Goal: Task Accomplishment & Management: Use online tool/utility

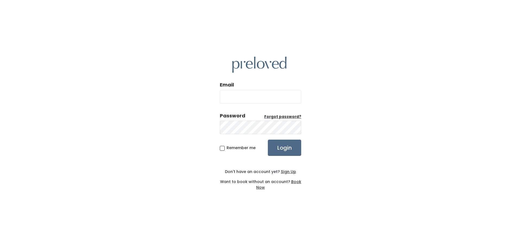
type input "[EMAIL_ADDRESS][DOMAIN_NAME]"
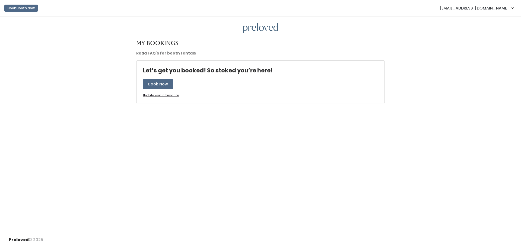
click at [487, 10] on span "[EMAIL_ADDRESS][DOMAIN_NAME]" at bounding box center [473, 8] width 69 height 6
click at [491, 21] on link "Admin Home" at bounding box center [494, 22] width 49 height 10
click at [478, 8] on span "[EMAIL_ADDRESS][DOMAIN_NAME]" at bounding box center [473, 8] width 69 height 6
click at [491, 23] on link "Admin Home" at bounding box center [494, 22] width 49 height 10
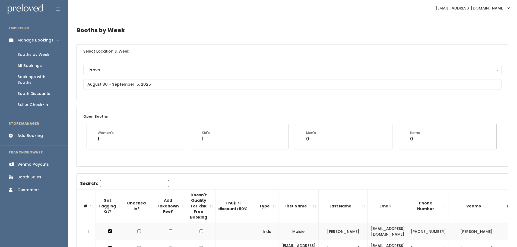
click at [483, 8] on span "[EMAIL_ADDRESS][DOMAIN_NAME]" at bounding box center [469, 8] width 69 height 6
click at [127, 84] on input "text" at bounding box center [292, 84] width 418 height 10
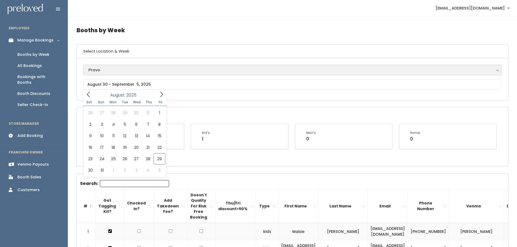
click at [122, 67] on div "Provo" at bounding box center [292, 70] width 408 height 6
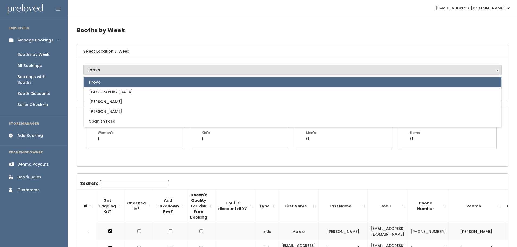
click at [122, 67] on div "Provo" at bounding box center [292, 70] width 408 height 6
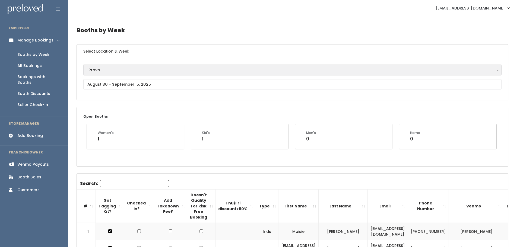
click at [114, 68] on div "Provo" at bounding box center [292, 70] width 408 height 6
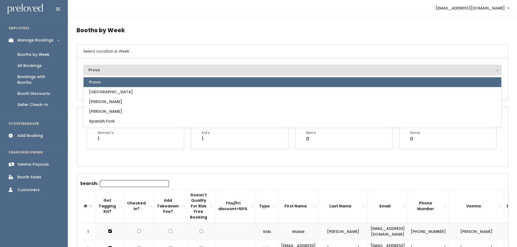
click at [113, 161] on div "Open Booths Women's 1 Kid's 1 Men's 0 Home 0" at bounding box center [292, 136] width 431 height 59
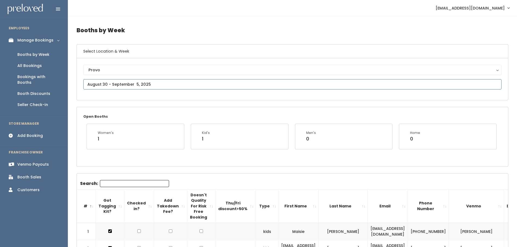
click at [115, 86] on input "text" at bounding box center [292, 84] width 418 height 10
click at [90, 94] on icon at bounding box center [88, 94] width 6 height 6
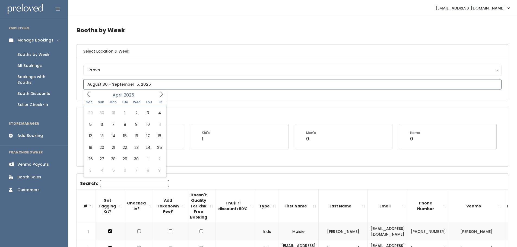
click at [90, 94] on icon at bounding box center [88, 94] width 6 height 6
type input "[DATE] to [DATE]"
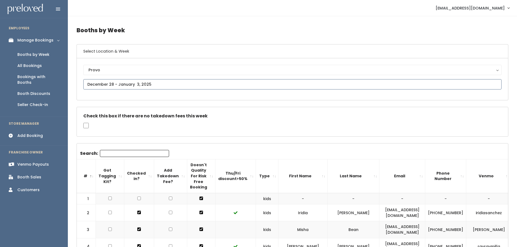
click at [101, 84] on input "text" at bounding box center [292, 84] width 418 height 10
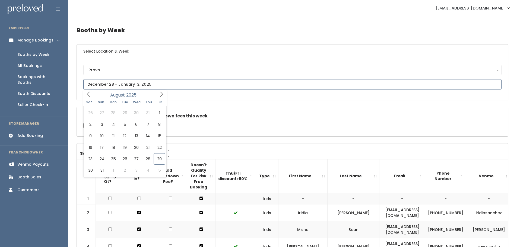
click at [101, 84] on input "text" at bounding box center [292, 84] width 418 height 10
click at [235, 136] on div "Check this box if there are no takedown fees this week" at bounding box center [292, 121] width 431 height 29
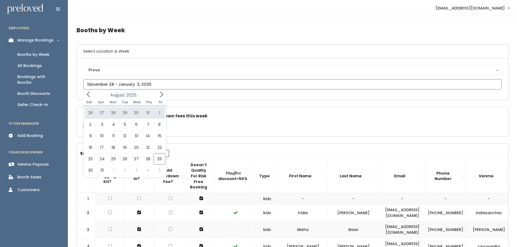
click at [90, 95] on icon at bounding box center [88, 94] width 6 height 6
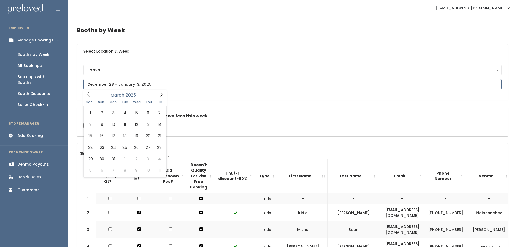
click at [90, 95] on icon at bounding box center [88, 94] width 6 height 6
type input "January 4 to January 10"
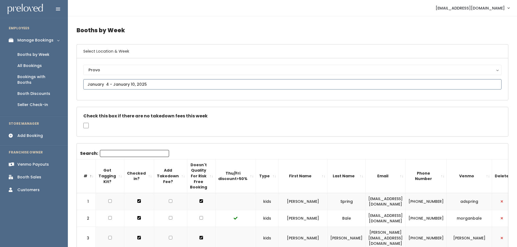
click at [128, 82] on input "text" at bounding box center [292, 84] width 418 height 10
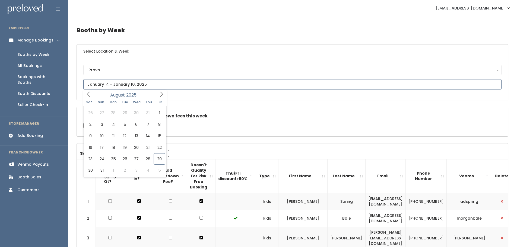
click at [90, 96] on icon at bounding box center [88, 94] width 6 height 6
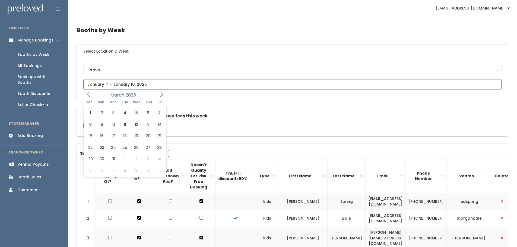
click at [90, 96] on icon at bounding box center [88, 94] width 6 height 6
type input "January 11 to January 17"
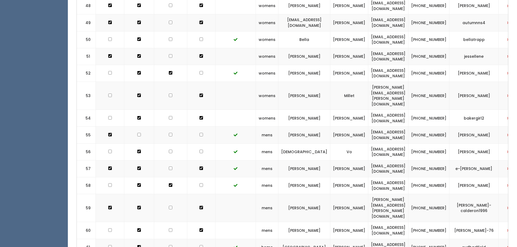
scroll to position [1081, 0]
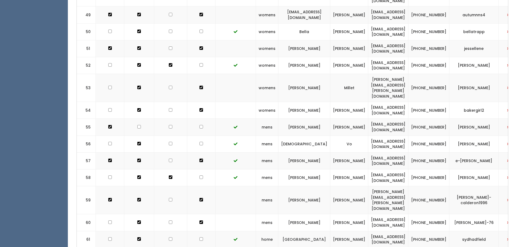
drag, startPoint x: 110, startPoint y: 224, endPoint x: 132, endPoint y: 87, distance: 137.9
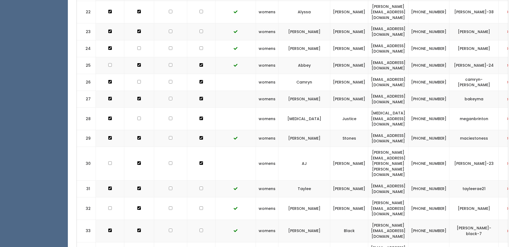
scroll to position [0, 0]
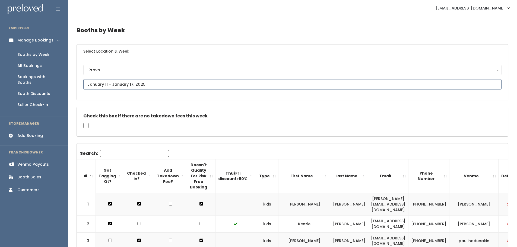
click at [144, 82] on input "text" at bounding box center [292, 84] width 418 height 10
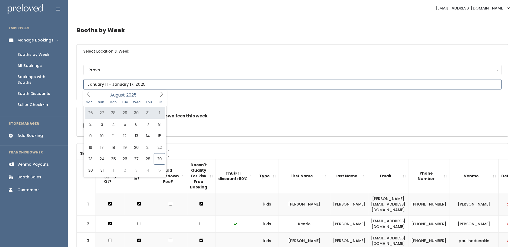
click at [87, 92] on icon at bounding box center [88, 94] width 6 height 6
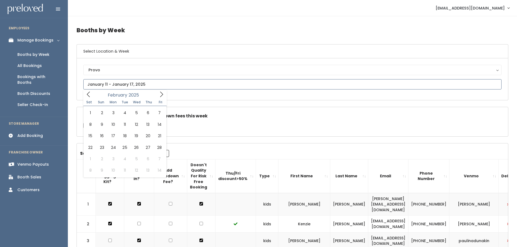
click at [87, 92] on icon at bounding box center [88, 94] width 6 height 6
type input "January 18 to January 24"
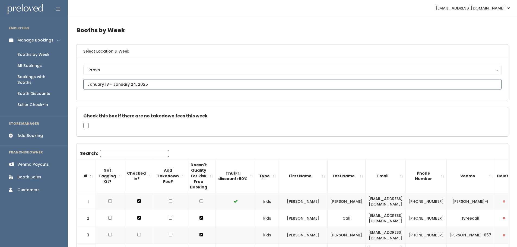
click at [111, 83] on input "text" at bounding box center [292, 84] width 418 height 10
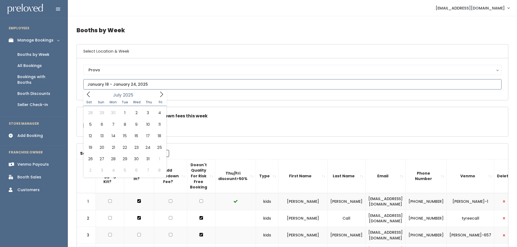
click at [85, 93] on icon at bounding box center [88, 94] width 6 height 6
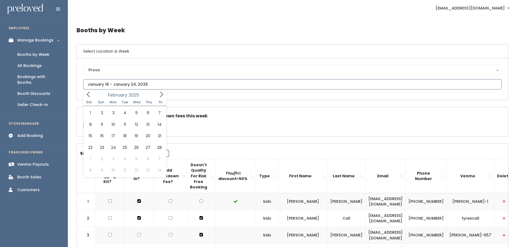
click at [85, 93] on icon at bounding box center [88, 94] width 6 height 6
type input "January 25 to January 31"
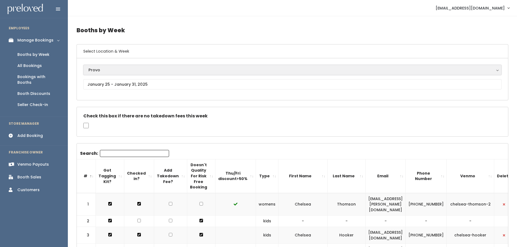
click at [123, 69] on div "Provo" at bounding box center [292, 70] width 408 height 6
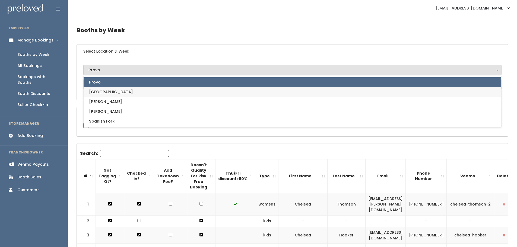
click at [103, 88] on link "[GEOGRAPHIC_DATA]" at bounding box center [292, 92] width 417 height 10
select select "5"
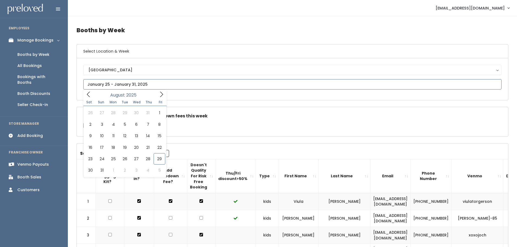
click at [90, 82] on input "text" at bounding box center [292, 84] width 418 height 10
click at [85, 94] on span at bounding box center [88, 94] width 10 height 8
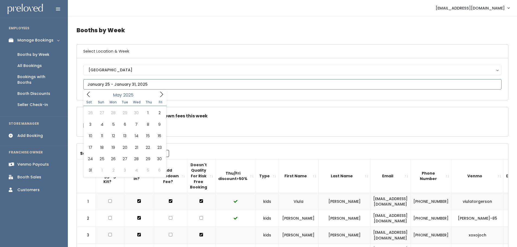
click at [85, 94] on span at bounding box center [88, 94] width 10 height 8
type input "December 28 to January 3"
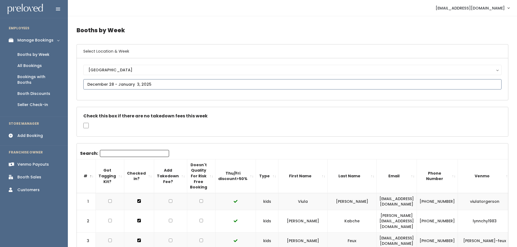
click at [133, 84] on input "text" at bounding box center [292, 84] width 418 height 10
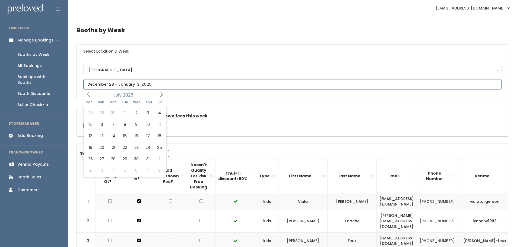
click at [89, 93] on icon at bounding box center [88, 94] width 6 height 6
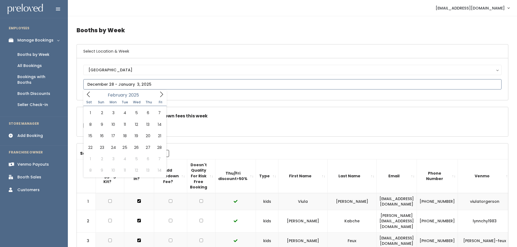
click at [89, 93] on icon at bounding box center [88, 94] width 6 height 6
type input "January 4 to January 10"
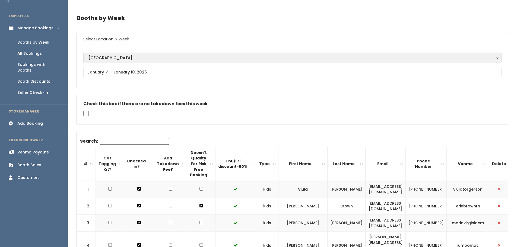
scroll to position [19, 0]
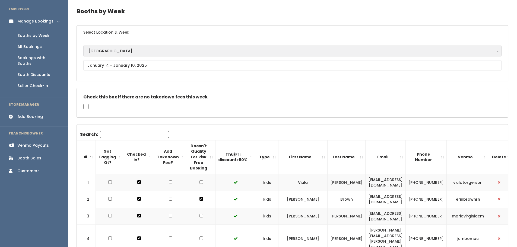
click at [107, 50] on div "[GEOGRAPHIC_DATA]" at bounding box center [292, 51] width 408 height 6
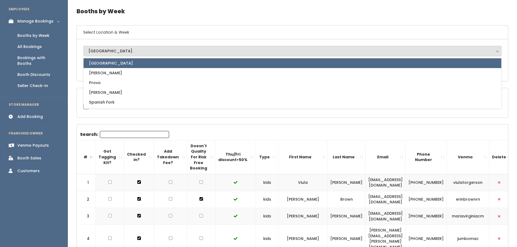
click at [155, 35] on h6 "Select Location & Week" at bounding box center [292, 32] width 431 height 14
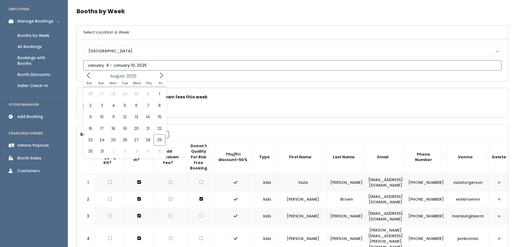
click at [139, 64] on input "text" at bounding box center [292, 65] width 418 height 10
click at [87, 74] on icon at bounding box center [88, 75] width 6 height 6
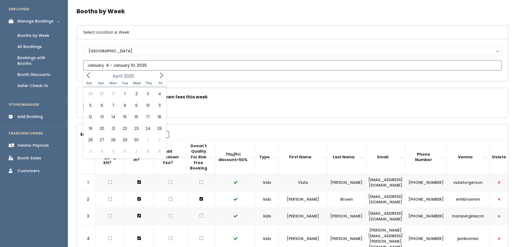
click at [87, 74] on icon at bounding box center [88, 75] width 6 height 6
type input "2025"
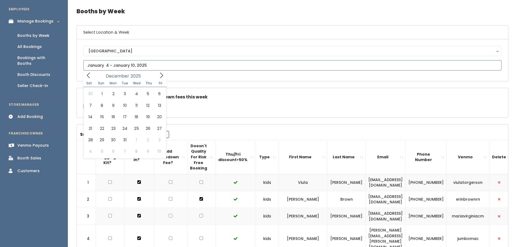
click at [162, 75] on icon at bounding box center [161, 75] width 6 height 6
type input "January 11 to January 17"
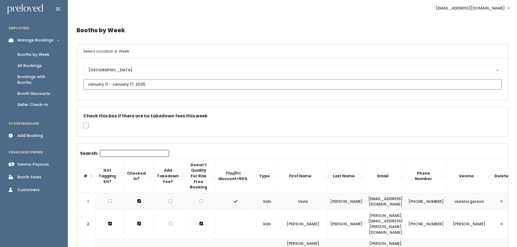
click at [177, 82] on input "text" at bounding box center [292, 84] width 418 height 10
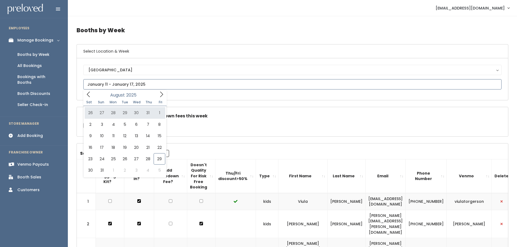
click at [87, 94] on icon at bounding box center [88, 94] width 6 height 6
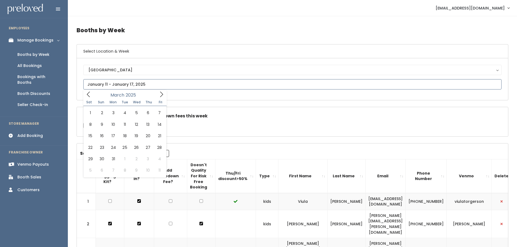
click at [87, 94] on icon at bounding box center [88, 94] width 6 height 6
type input "January 18 to January 24"
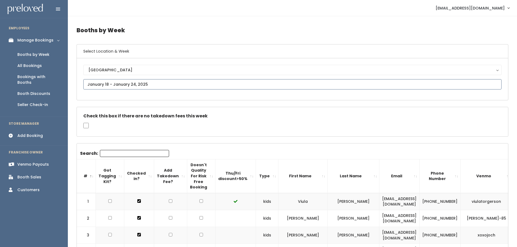
click at [123, 85] on input "text" at bounding box center [292, 84] width 418 height 10
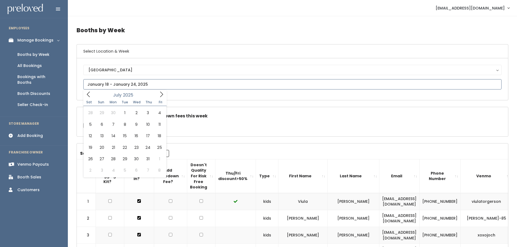
click at [91, 95] on icon at bounding box center [88, 94] width 6 height 6
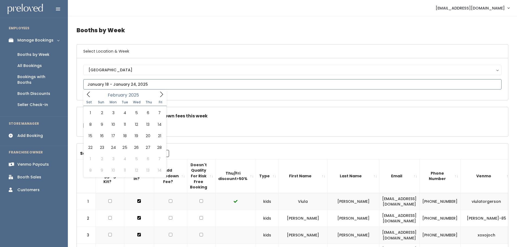
click at [91, 95] on icon at bounding box center [88, 94] width 6 height 6
type input "[DATE] to [DATE]"
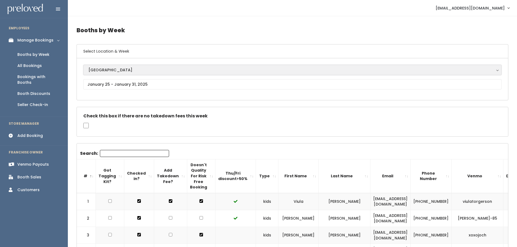
click at [160, 72] on div "[GEOGRAPHIC_DATA]" at bounding box center [292, 70] width 408 height 6
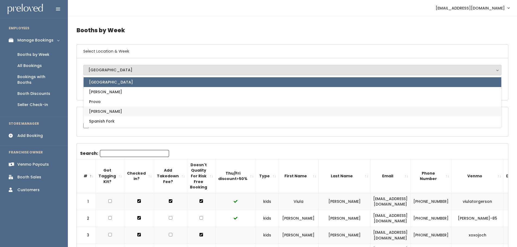
click at [104, 111] on link "[PERSON_NAME]" at bounding box center [292, 112] width 417 height 10
select select "3"
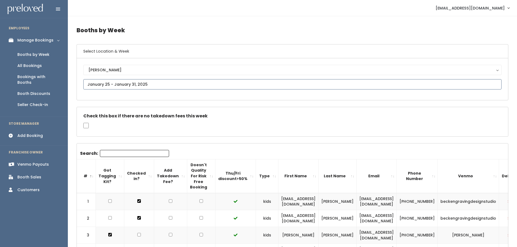
click at [113, 88] on input "text" at bounding box center [292, 84] width 418 height 10
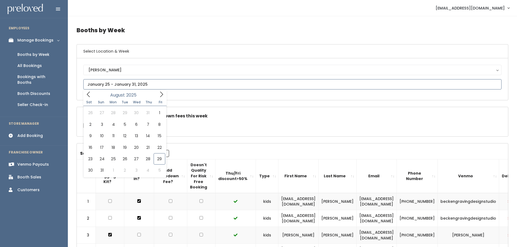
click at [88, 95] on icon at bounding box center [88, 94] width 6 height 6
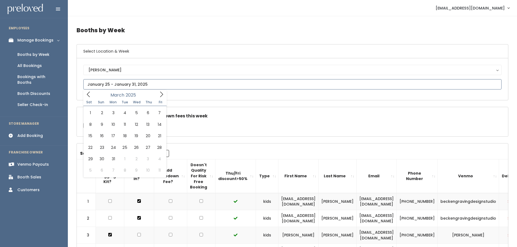
click at [88, 95] on icon at bounding box center [88, 94] width 6 height 6
type input "2025"
click at [160, 94] on icon at bounding box center [161, 94] width 6 height 6
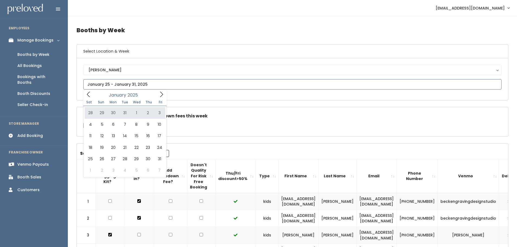
type input "December 28 to January 3"
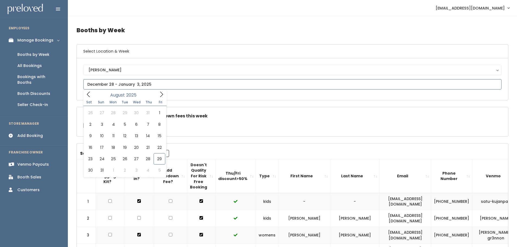
click at [91, 98] on span at bounding box center [88, 94] width 10 height 8
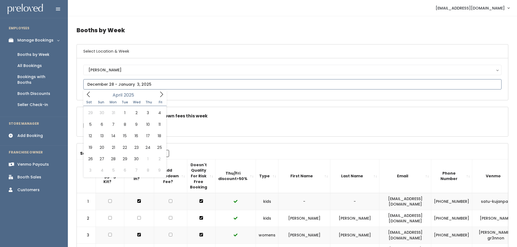
click at [91, 98] on span at bounding box center [88, 94] width 10 height 8
type input "January 4 to January 10"
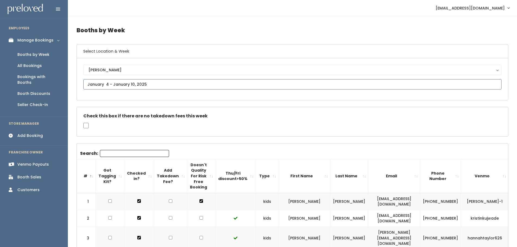
drag, startPoint x: 150, startPoint y: 82, endPoint x: 147, endPoint y: 85, distance: 3.9
click at [150, 82] on input "text" at bounding box center [292, 84] width 418 height 10
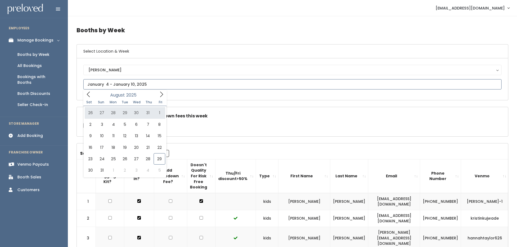
click at [89, 94] on icon at bounding box center [88, 94] width 6 height 6
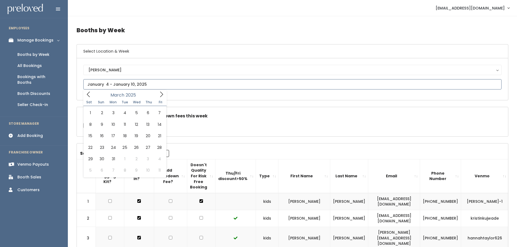
click at [89, 94] on icon at bounding box center [88, 94] width 6 height 6
type input "January 11 to January 17"
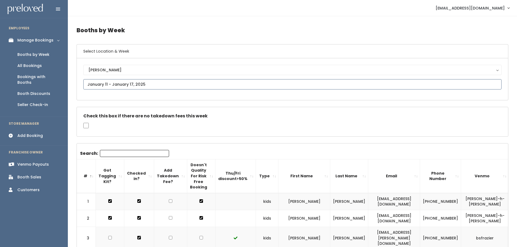
click at [135, 83] on input "text" at bounding box center [292, 84] width 418 height 10
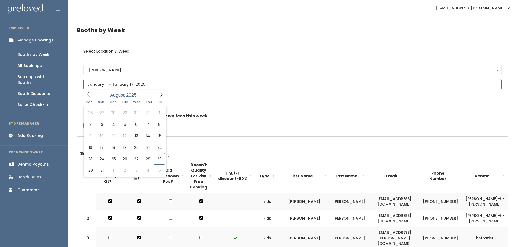
click at [90, 95] on icon at bounding box center [88, 94] width 6 height 6
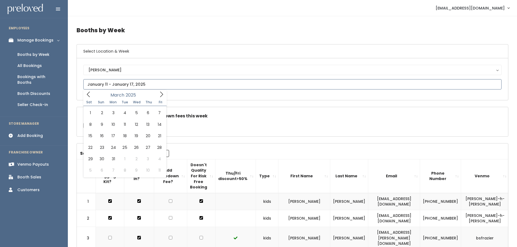
click at [90, 95] on icon at bounding box center [88, 94] width 6 height 6
type input "January 18 to January 24"
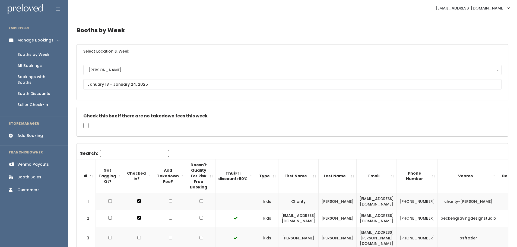
click at [122, 79] on div "Sandy Houston Layton Provo Spanish Fork Sandy" at bounding box center [292, 79] width 418 height 29
click at [121, 85] on input "text" at bounding box center [292, 84] width 418 height 10
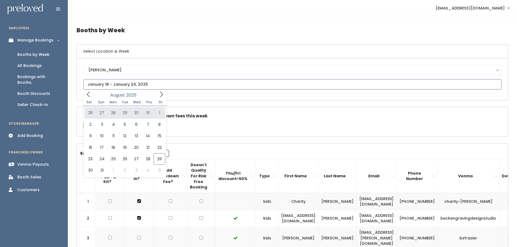
click at [88, 96] on icon at bounding box center [88, 94] width 6 height 6
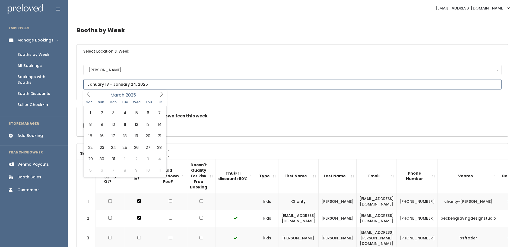
click at [88, 96] on icon at bounding box center [88, 94] width 6 height 6
type input "January 25 to January 31"
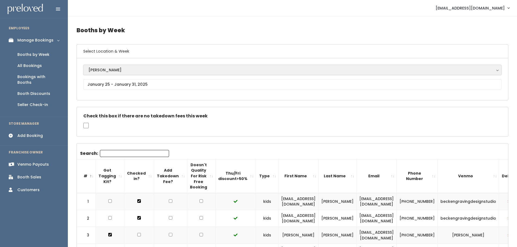
click at [113, 68] on div "[PERSON_NAME]" at bounding box center [292, 70] width 408 height 6
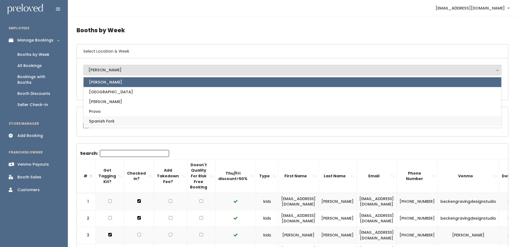
click at [119, 122] on link "Spanish Fork" at bounding box center [292, 121] width 417 height 10
select select "2"
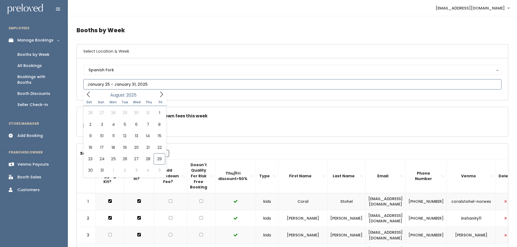
click at [116, 82] on input "text" at bounding box center [292, 84] width 418 height 10
click at [90, 95] on icon at bounding box center [88, 94] width 6 height 6
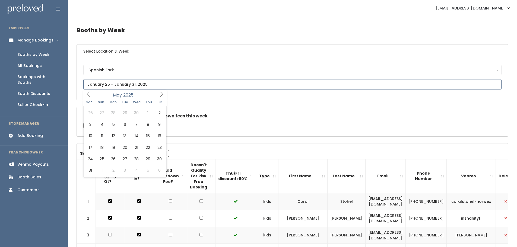
click at [90, 95] on icon at bounding box center [88, 94] width 6 height 6
type input "December 28 to January 3"
click at [107, 83] on input "text" at bounding box center [292, 84] width 418 height 10
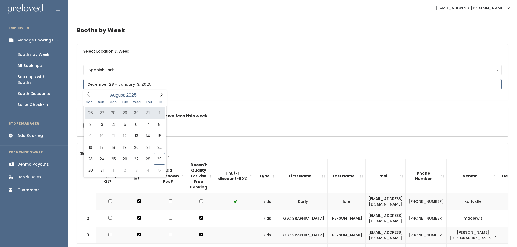
click at [92, 96] on span at bounding box center [88, 94] width 10 height 8
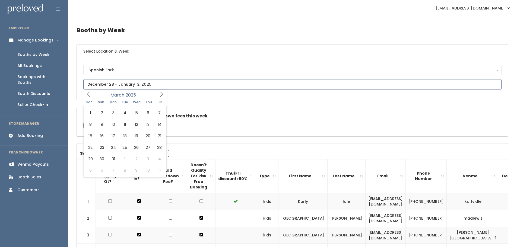
click at [92, 96] on span at bounding box center [88, 94] width 10 height 8
type input "January 4 to January 10"
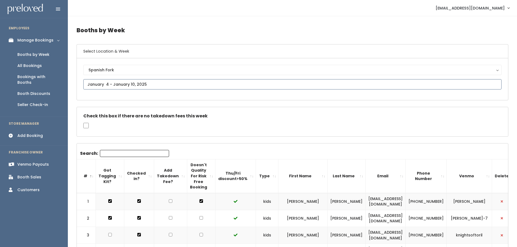
click at [126, 87] on input "text" at bounding box center [292, 84] width 418 height 10
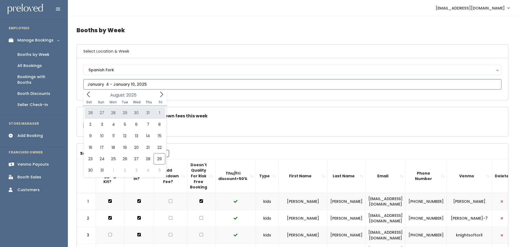
click at [88, 95] on icon at bounding box center [88, 94] width 6 height 6
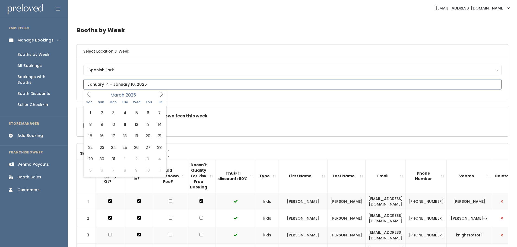
click at [88, 95] on icon at bounding box center [88, 94] width 6 height 6
type input "January 11 to January 17"
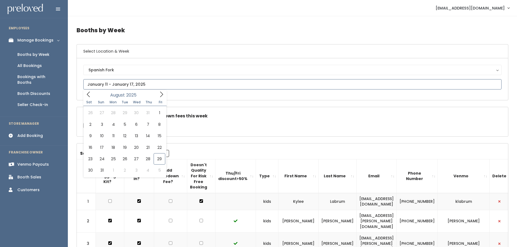
click at [117, 84] on input "text" at bounding box center [292, 84] width 418 height 10
click at [87, 93] on icon at bounding box center [88, 94] width 6 height 6
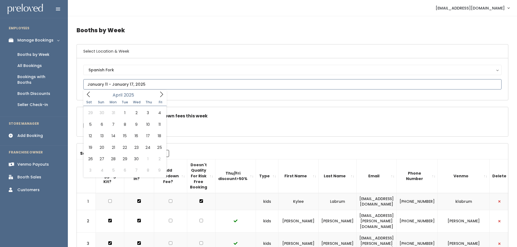
click at [87, 93] on icon at bounding box center [88, 94] width 6 height 6
type input "January 18 to January 24"
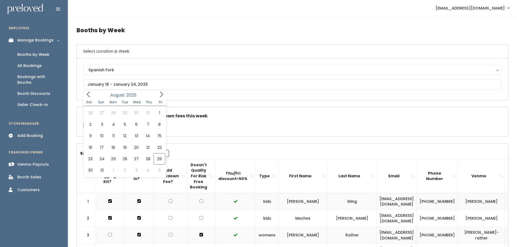
click at [87, 95] on icon at bounding box center [88, 94] width 6 height 6
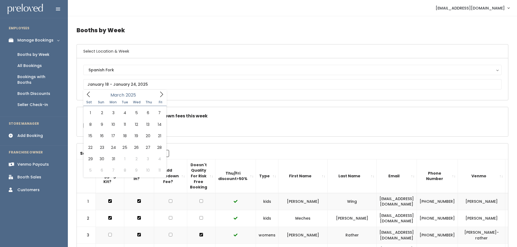
click at [87, 95] on icon at bounding box center [88, 94] width 6 height 6
type input "January 25 to January 31"
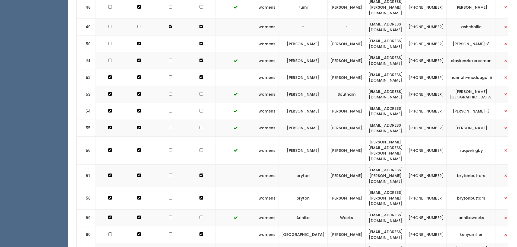
scroll to position [1246, 0]
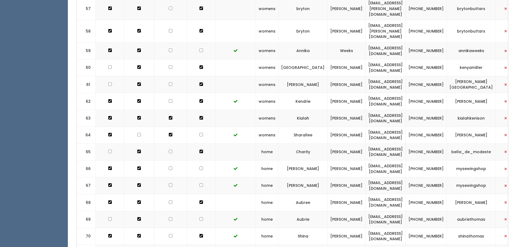
drag, startPoint x: 193, startPoint y: 228, endPoint x: 196, endPoint y: 115, distance: 113.5
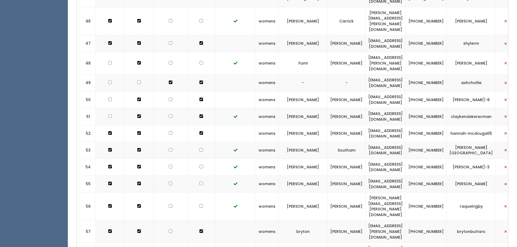
scroll to position [0, 0]
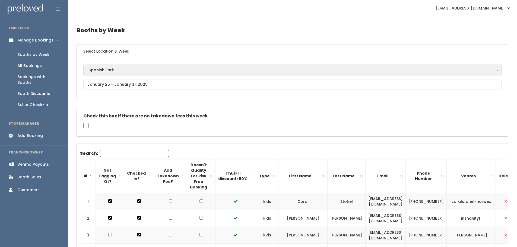
click at [148, 71] on div "Spanish Fork" at bounding box center [292, 70] width 408 height 6
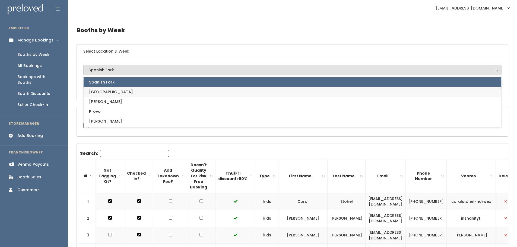
click at [104, 94] on span "[GEOGRAPHIC_DATA]" at bounding box center [111, 92] width 44 height 6
select select "5"
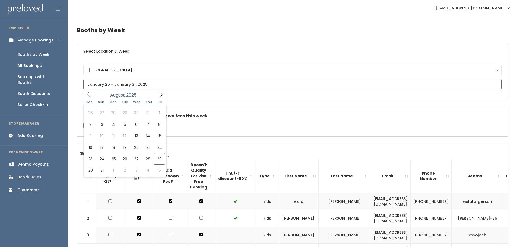
click at [160, 93] on icon at bounding box center [161, 94] width 6 height 6
click at [88, 95] on icon at bounding box center [88, 94] width 6 height 6
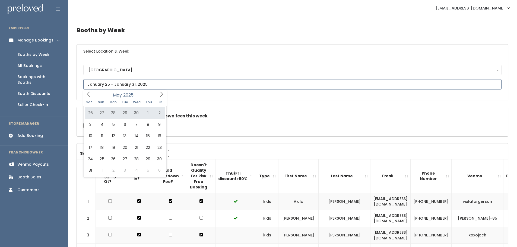
type input "April 26 to May 2"
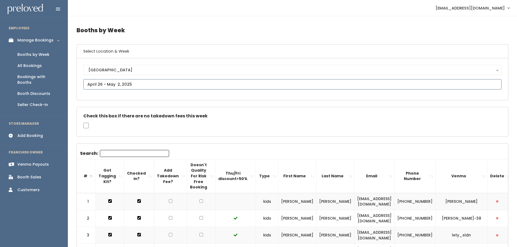
click at [114, 83] on input "text" at bounding box center [292, 84] width 418 height 10
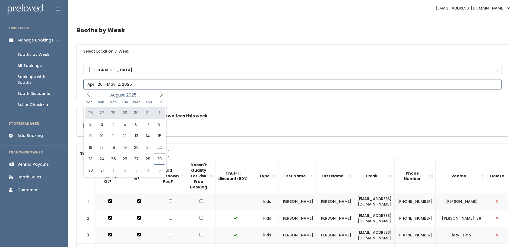
click at [90, 94] on icon at bounding box center [88, 94] width 6 height 6
type input "May 3 to May 9"
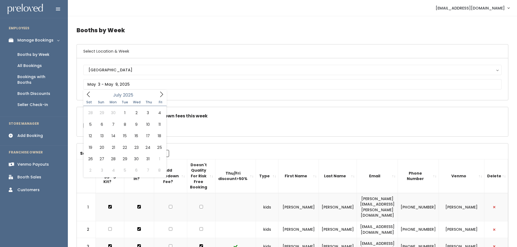
click at [90, 94] on icon at bounding box center [88, 94] width 6 height 6
type input "May 10 to May 16"
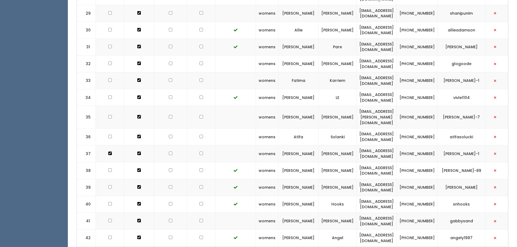
scroll to position [1048, 0]
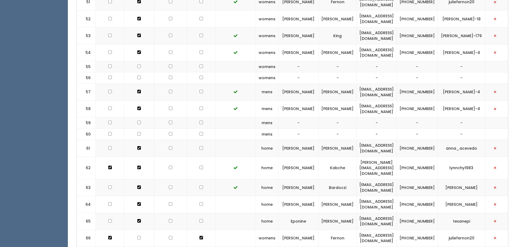
drag, startPoint x: 190, startPoint y: 228, endPoint x: 180, endPoint y: 79, distance: 149.0
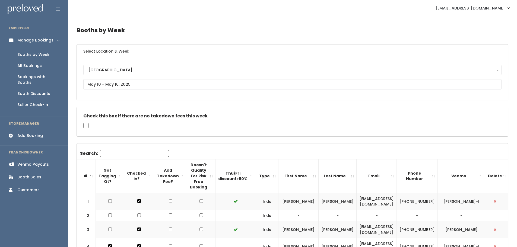
click at [140, 122] on div "Check this box if there are no takedown fees this week" at bounding box center [292, 121] width 431 height 29
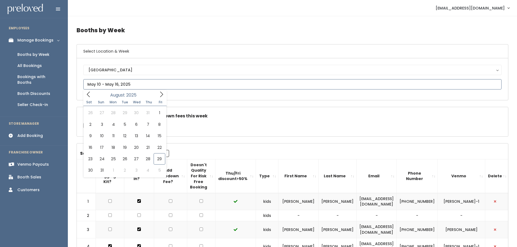
click at [116, 84] on input "text" at bounding box center [292, 84] width 418 height 10
click at [90, 95] on icon at bounding box center [88, 94] width 6 height 6
click at [87, 94] on icon at bounding box center [88, 94] width 6 height 6
type input "May 17 to May 23"
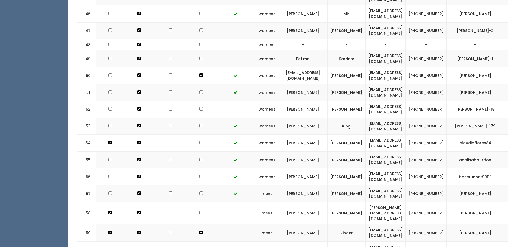
scroll to position [1098, 0]
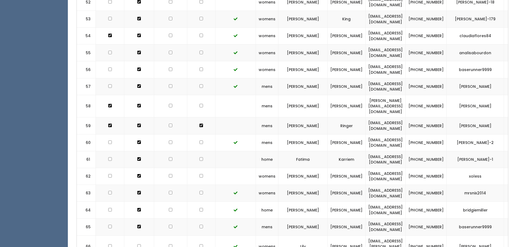
drag, startPoint x: 186, startPoint y: 229, endPoint x: 176, endPoint y: 97, distance: 132.2
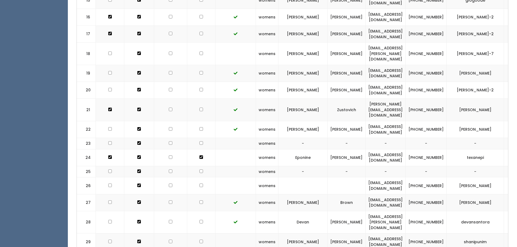
scroll to position [0, 0]
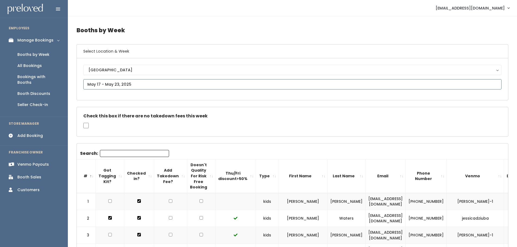
click at [126, 83] on input "text" at bounding box center [292, 84] width 418 height 10
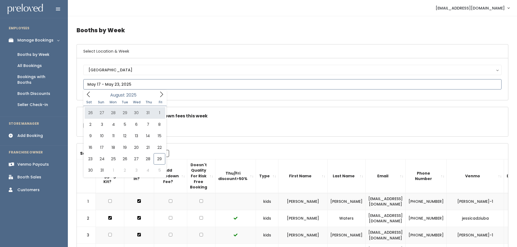
click at [87, 94] on icon at bounding box center [88, 94] width 6 height 6
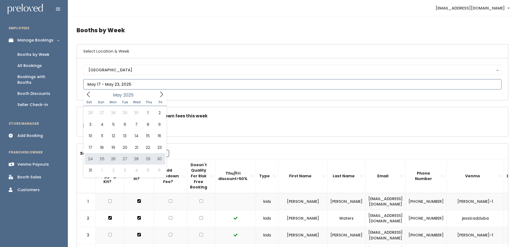
type input "May 24 to May 30"
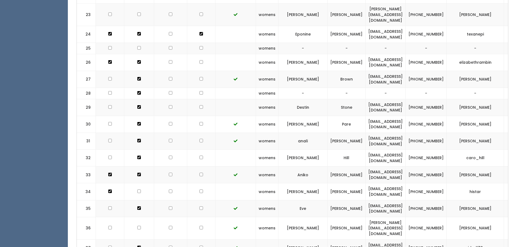
scroll to position [1087, 0]
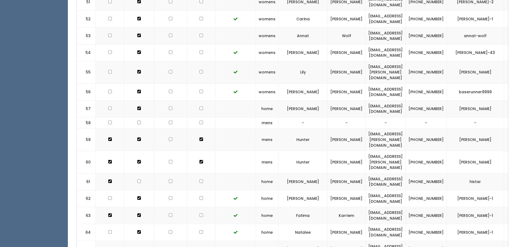
drag, startPoint x: 179, startPoint y: 222, endPoint x: 191, endPoint y: 222, distance: 12.2
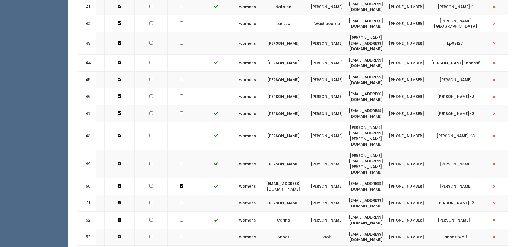
scroll to position [0, 0]
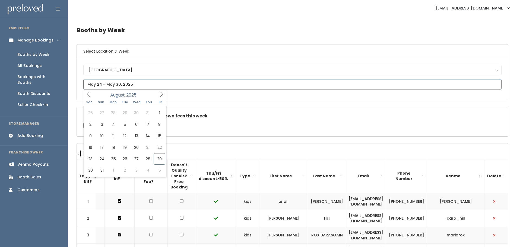
click at [110, 84] on input "text" at bounding box center [292, 84] width 418 height 10
type input "August 9 to August 15"
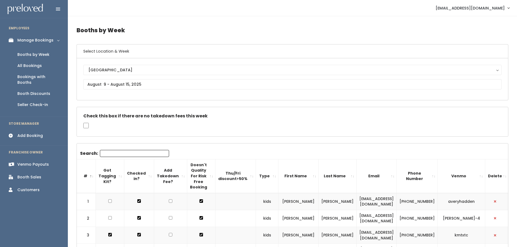
click at [32, 55] on div "Booths by Week" at bounding box center [33, 55] width 32 height 6
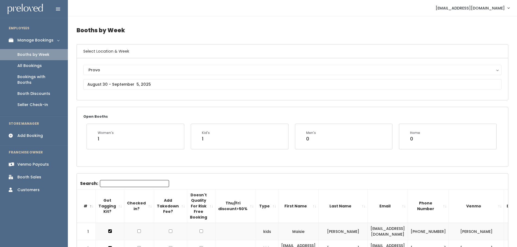
click at [26, 63] on div "All Bookings" at bounding box center [29, 66] width 24 height 6
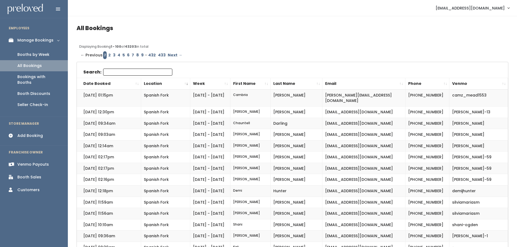
click at [25, 75] on div "Bookings with Booths" at bounding box center [38, 79] width 42 height 11
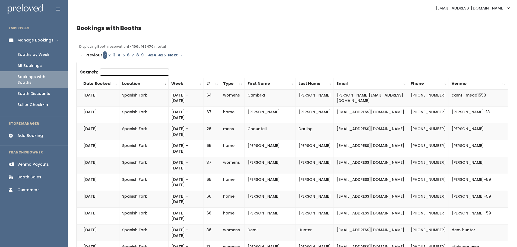
click at [28, 91] on div "Booth Discounts" at bounding box center [33, 94] width 33 height 6
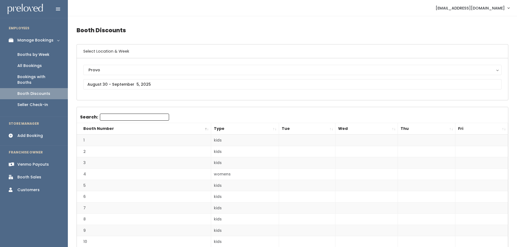
click at [30, 102] on div "Seller Check-in" at bounding box center [32, 105] width 31 height 6
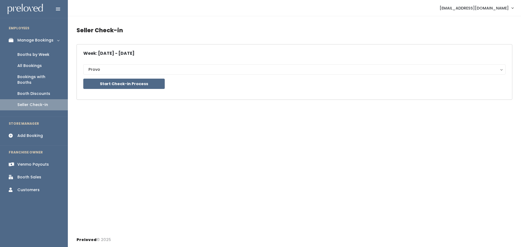
click at [37, 162] on div "Venmo Payouts" at bounding box center [32, 165] width 31 height 6
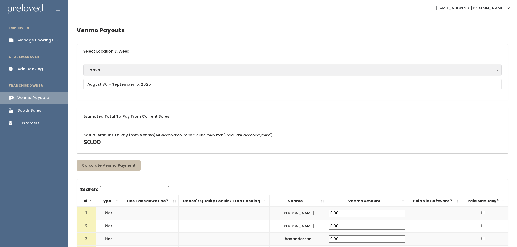
click at [112, 70] on div "Provo" at bounding box center [292, 70] width 408 height 6
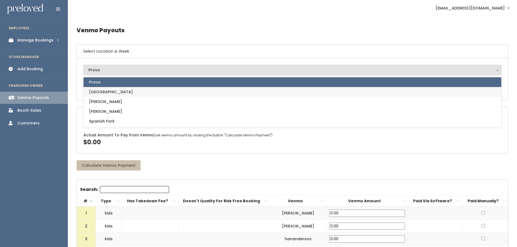
click at [101, 90] on span "[GEOGRAPHIC_DATA]" at bounding box center [111, 92] width 44 height 6
select select "5"
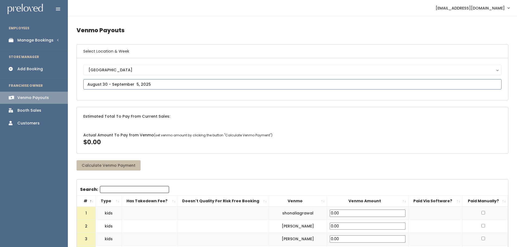
click at [108, 85] on input "text" at bounding box center [292, 84] width 418 height 10
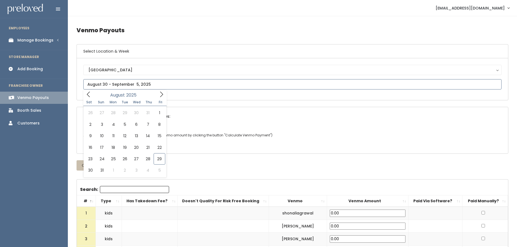
click at [86, 94] on icon at bounding box center [88, 94] width 6 height 6
type input "April 26 to May 2"
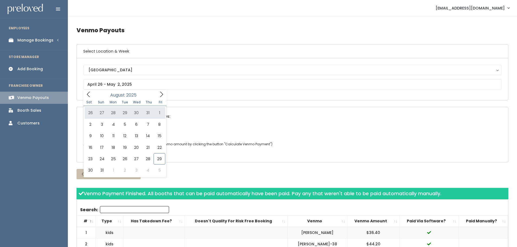
click at [88, 95] on icon at bounding box center [88, 94] width 6 height 6
type input "May 3 to May 9"
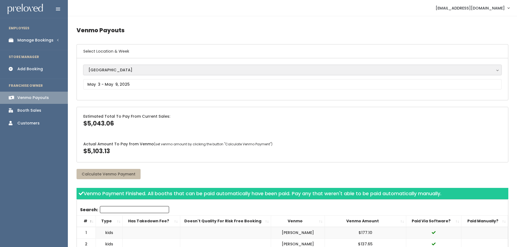
click at [110, 71] on div "[GEOGRAPHIC_DATA]" at bounding box center [292, 70] width 408 height 6
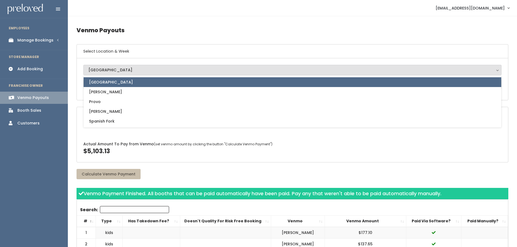
click at [160, 149] on div "Actual Amount To Pay from Venmo (set venmo amount by clicking the button "Calcu…" at bounding box center [292, 148] width 431 height 27
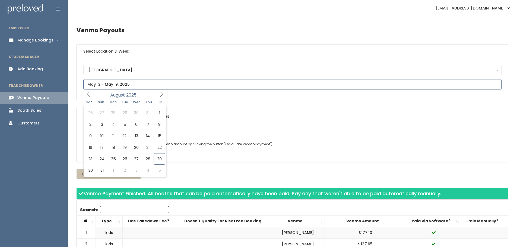
click at [119, 84] on input "text" at bounding box center [292, 84] width 418 height 10
click at [87, 95] on icon at bounding box center [88, 94] width 6 height 6
click at [87, 94] on icon at bounding box center [88, 94] width 3 height 5
type input "May 10 to May 16"
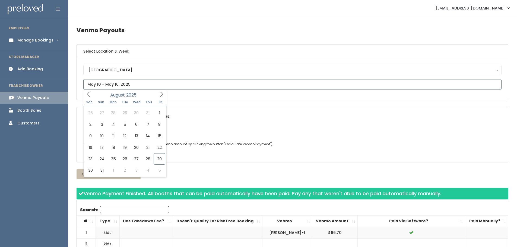
click at [155, 84] on input "text" at bounding box center [292, 84] width 418 height 10
click at [88, 93] on icon at bounding box center [88, 94] width 6 height 6
click at [92, 94] on span at bounding box center [88, 94] width 10 height 8
type input "May 17 to May 23"
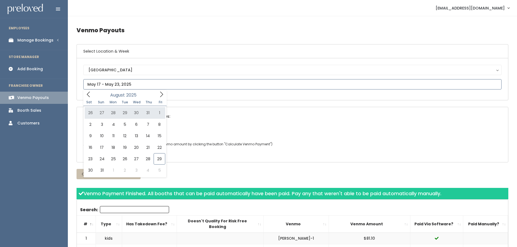
click at [90, 97] on icon at bounding box center [88, 94] width 6 height 6
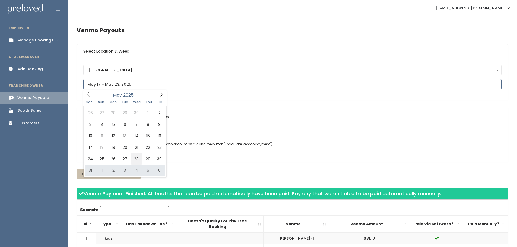
type input "May 24 to May 30"
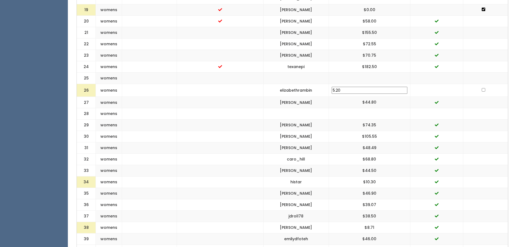
scroll to position [775, 0]
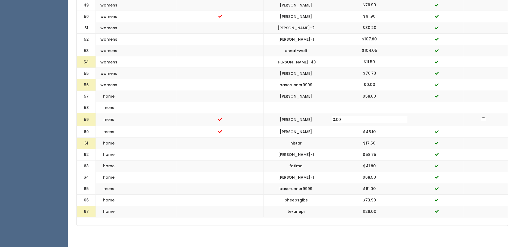
drag, startPoint x: 190, startPoint y: 222, endPoint x: 188, endPoint y: 228, distance: 5.3
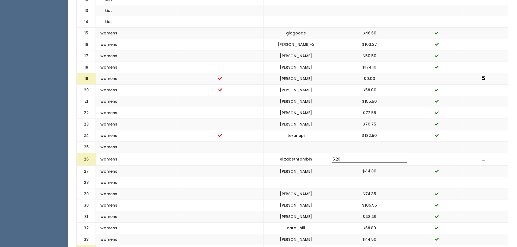
scroll to position [0, 0]
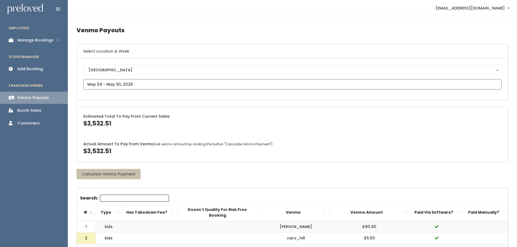
click at [127, 81] on input "text" at bounding box center [292, 84] width 418 height 10
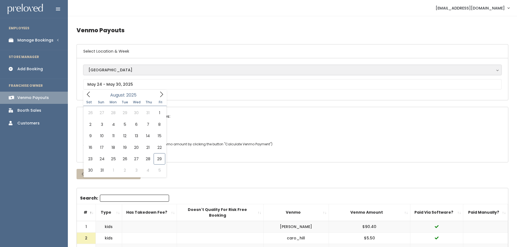
click at [105, 72] on div "[GEOGRAPHIC_DATA]" at bounding box center [292, 70] width 408 height 6
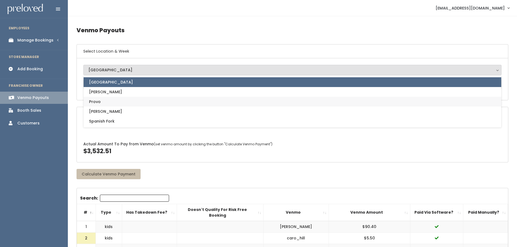
click at [102, 104] on link "Provo" at bounding box center [292, 102] width 417 height 10
select select "1"
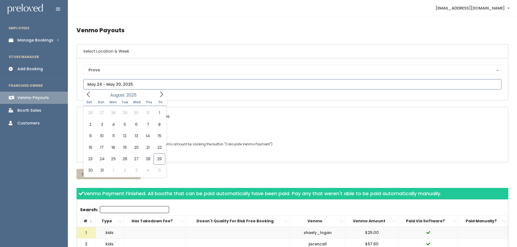
click at [109, 85] on input "text" at bounding box center [292, 84] width 418 height 10
click at [92, 95] on span at bounding box center [88, 94] width 10 height 8
click at [86, 95] on icon at bounding box center [88, 94] width 6 height 6
type input "April 26 to May 2"
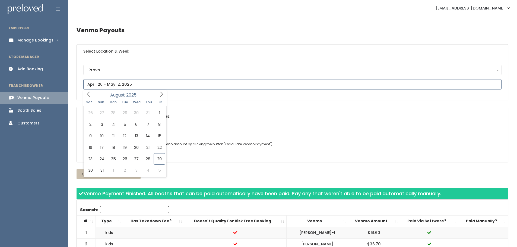
click at [135, 87] on input "text" at bounding box center [292, 84] width 418 height 10
click at [87, 92] on icon at bounding box center [88, 94] width 6 height 6
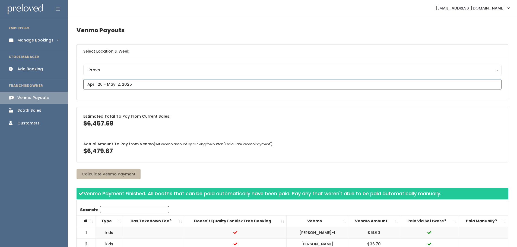
type input "May 3 to May 9"
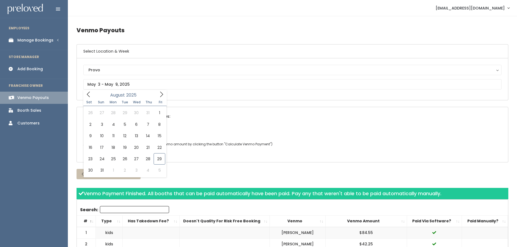
click at [90, 95] on icon at bounding box center [88, 94] width 6 height 6
type input "May 10 to May 16"
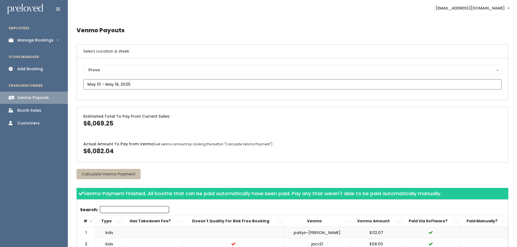
click at [135, 85] on input "text" at bounding box center [292, 84] width 418 height 10
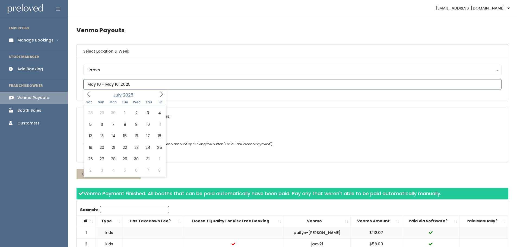
click at [88, 92] on icon at bounding box center [88, 94] width 6 height 6
type input "May 17 to May 23"
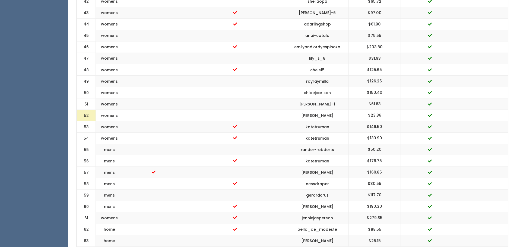
scroll to position [762, 0]
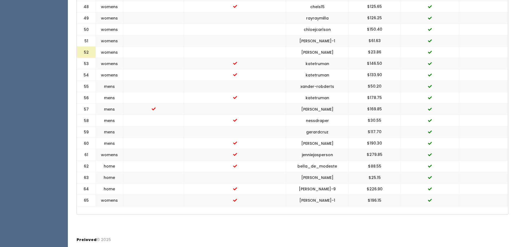
drag, startPoint x: 196, startPoint y: 223, endPoint x: 195, endPoint y: 230, distance: 7.7
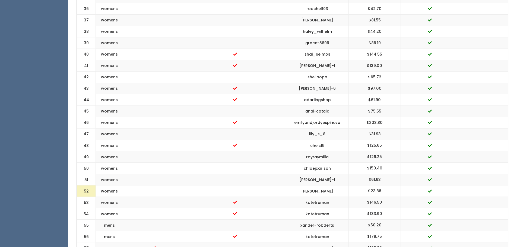
scroll to position [0, 0]
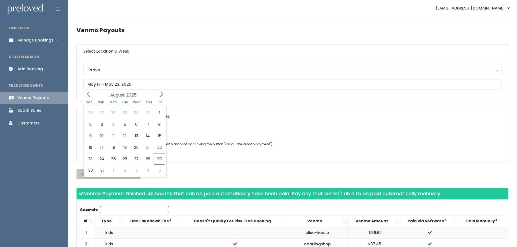
click at [172, 75] on div "Provo Houston Layton Sandy Spanish Fork Provo" at bounding box center [292, 79] width 418 height 29
click at [147, 87] on input "text" at bounding box center [292, 84] width 418 height 10
click at [88, 96] on icon at bounding box center [88, 94] width 6 height 6
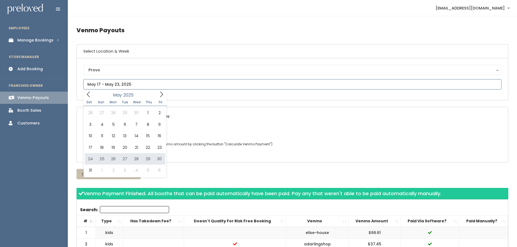
type input "May 24 to May 30"
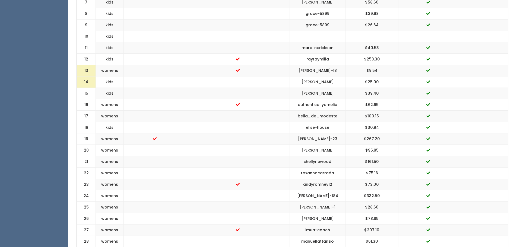
scroll to position [761, 0]
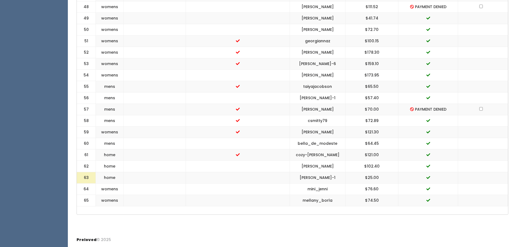
drag, startPoint x: 223, startPoint y: 236, endPoint x: 222, endPoint y: 183, distance: 53.2
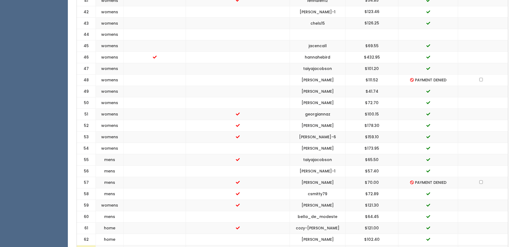
scroll to position [0, 0]
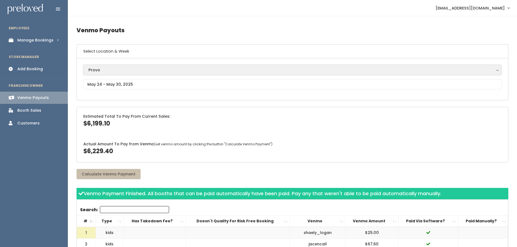
click at [113, 65] on button "Provo" at bounding box center [292, 70] width 418 height 10
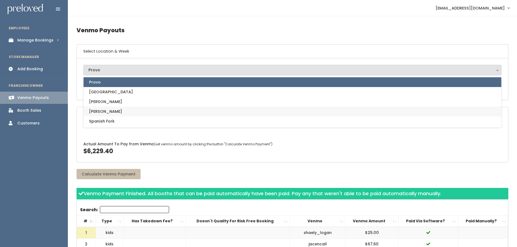
click at [100, 111] on span "[PERSON_NAME]" at bounding box center [105, 112] width 33 height 6
select select "3"
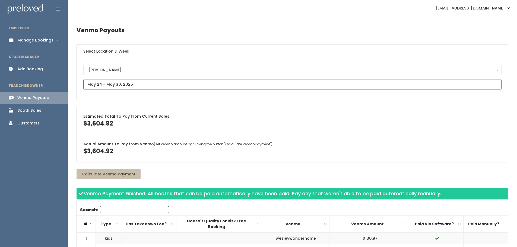
click at [129, 85] on input "text" at bounding box center [292, 84] width 418 height 10
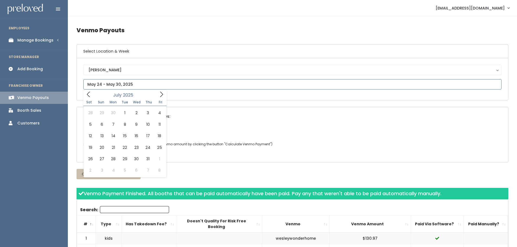
click at [88, 93] on icon at bounding box center [88, 94] width 6 height 6
type input "April 26 to May 2"
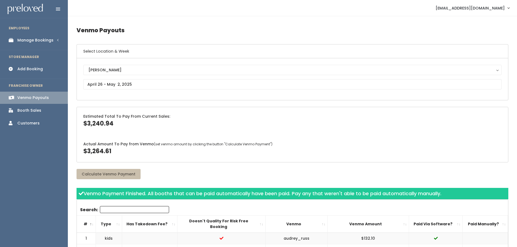
drag, startPoint x: 241, startPoint y: 77, endPoint x: 172, endPoint y: 87, distance: 69.9
click at [241, 77] on div "Sandy Houston Layton Provo Spanish Fork Sandy" at bounding box center [292, 79] width 418 height 29
click at [155, 85] on input "text" at bounding box center [292, 84] width 418 height 10
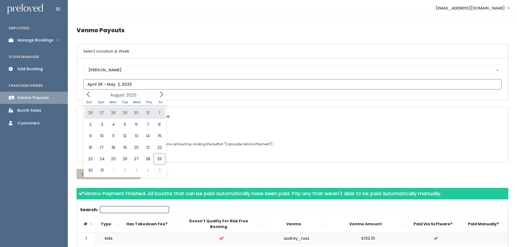
click at [86, 93] on icon at bounding box center [88, 94] width 6 height 6
type input "May 3 to May 9"
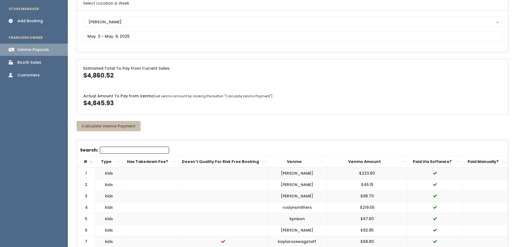
scroll to position [109, 0]
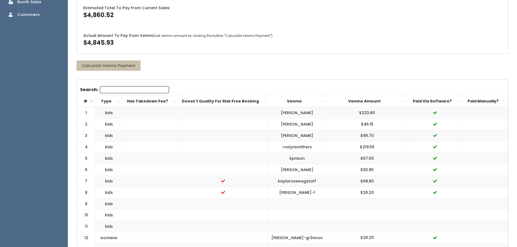
click at [322, 103] on th "Venmo" at bounding box center [297, 100] width 59 height 11
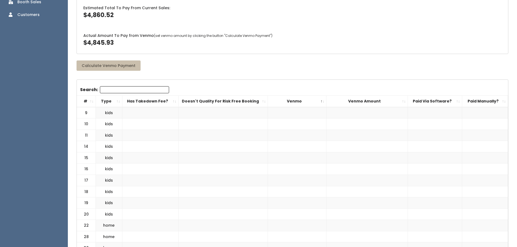
click at [322, 103] on th "Venmo" at bounding box center [297, 100] width 59 height 11
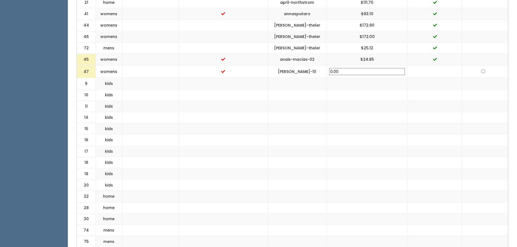
scroll to position [870, 0]
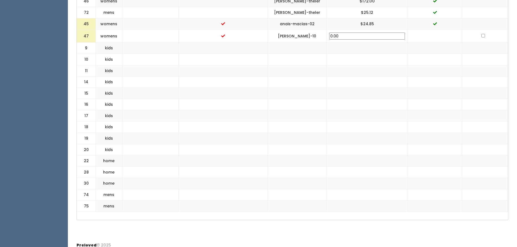
drag, startPoint x: 233, startPoint y: 226, endPoint x: 226, endPoint y: 109, distance: 116.9
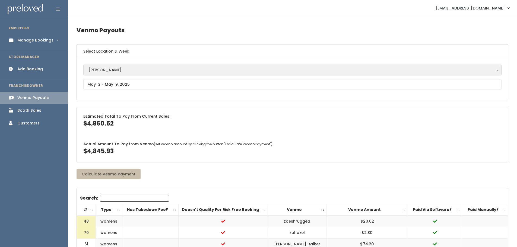
click at [131, 72] on div "[PERSON_NAME]" at bounding box center [292, 70] width 408 height 6
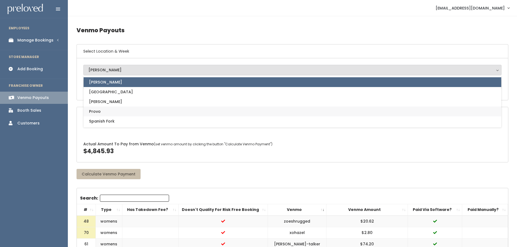
click at [105, 110] on link "Provo" at bounding box center [292, 112] width 417 height 10
select select "1"
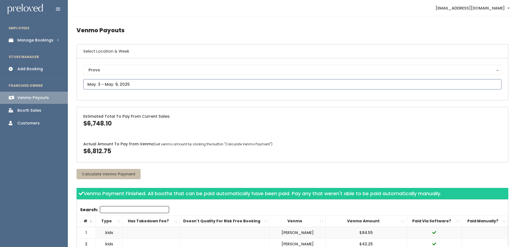
click at [120, 84] on input "text" at bounding box center [292, 84] width 418 height 10
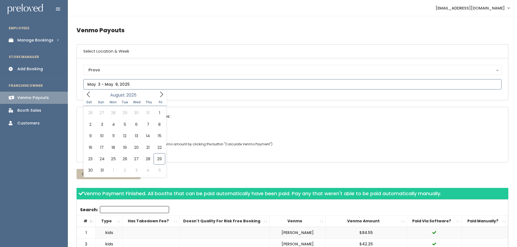
click at [87, 94] on icon at bounding box center [88, 94] width 6 height 6
type input "April 26 to May 2"
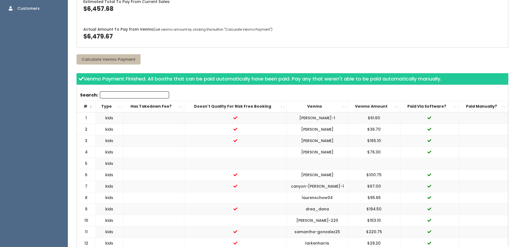
scroll to position [136, 0]
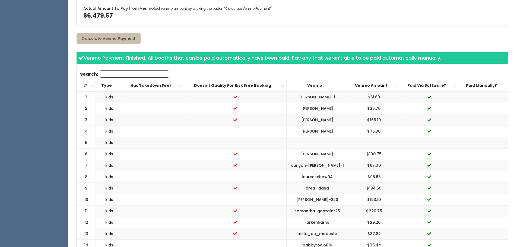
click at [310, 86] on th "Venmo" at bounding box center [317, 85] width 62 height 11
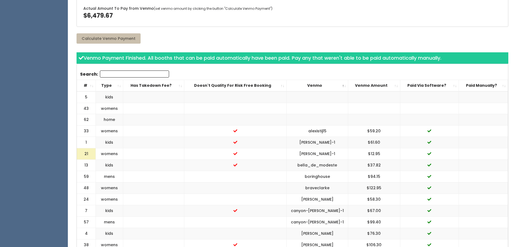
click at [310, 86] on th "Venmo" at bounding box center [317, 85] width 62 height 11
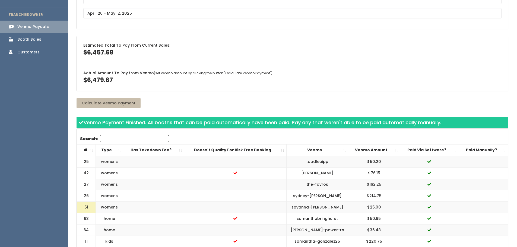
scroll to position [0, 0]
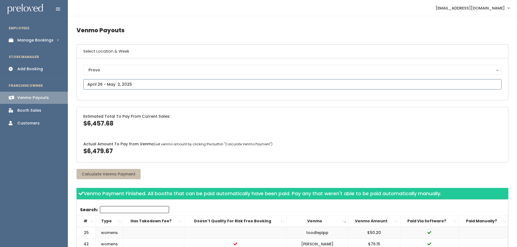
click at [151, 81] on input "text" at bounding box center [292, 84] width 418 height 10
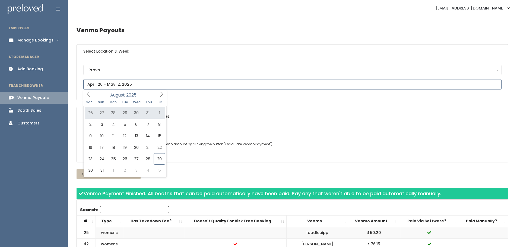
click at [90, 95] on icon at bounding box center [88, 94] width 6 height 6
type input "May 3 to May 9"
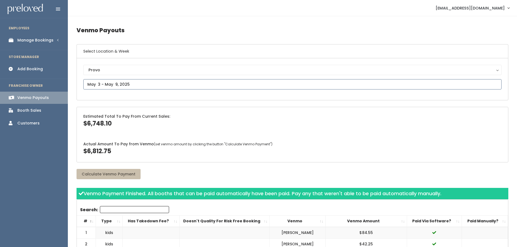
click at [127, 84] on input "text" at bounding box center [292, 84] width 418 height 10
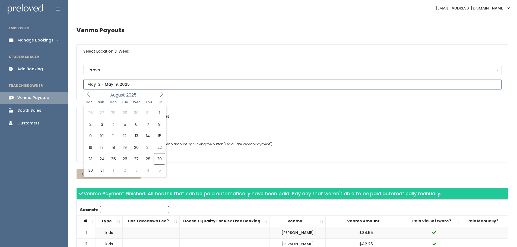
click at [88, 95] on icon at bounding box center [88, 94] width 6 height 6
type input "March 29 to April 4"
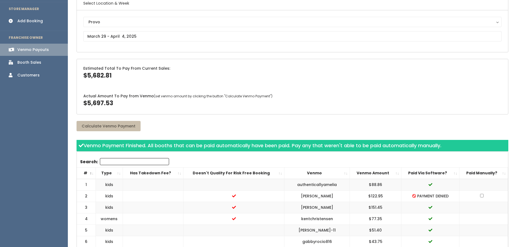
scroll to position [136, 0]
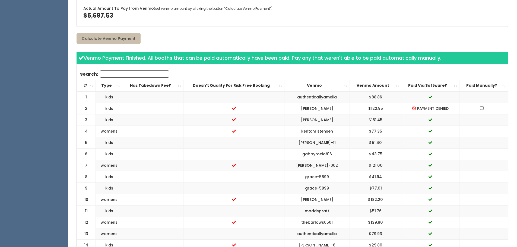
click at [315, 83] on th "Venmo" at bounding box center [317, 85] width 66 height 11
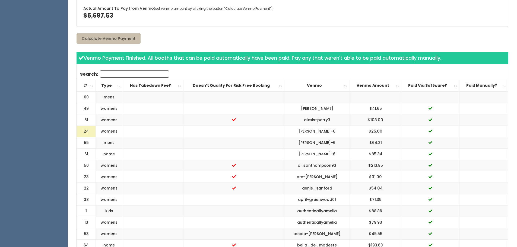
click at [314, 85] on th "Venmo" at bounding box center [317, 85] width 66 height 11
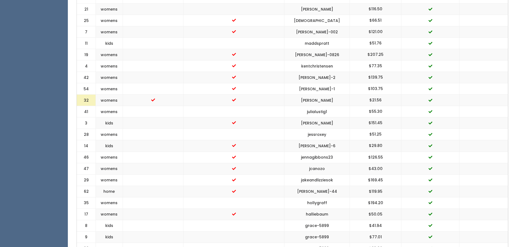
scroll to position [0, 0]
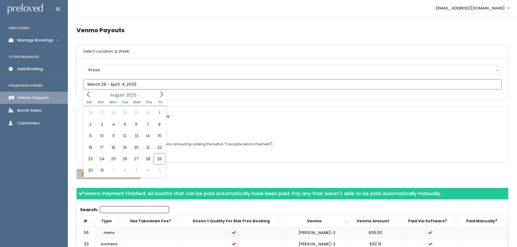
click at [130, 81] on input "text" at bounding box center [292, 84] width 418 height 10
click at [87, 95] on icon at bounding box center [88, 94] width 6 height 6
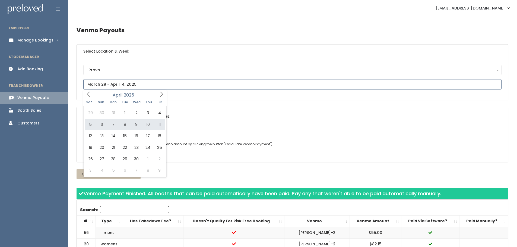
type input "April 5 to April 11"
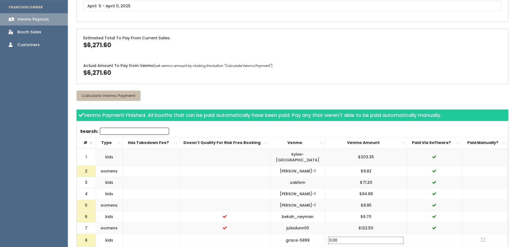
scroll to position [81, 0]
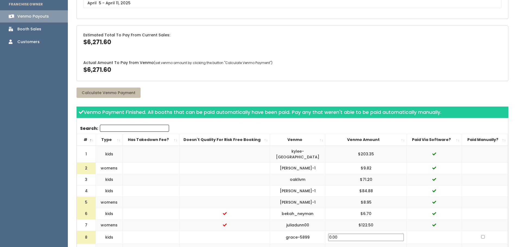
click at [323, 135] on th "Venmo" at bounding box center [298, 139] width 56 height 11
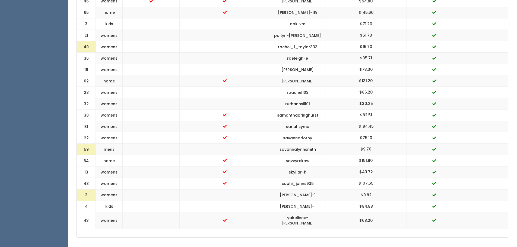
scroll to position [763, 0]
drag, startPoint x: 192, startPoint y: 223, endPoint x: 226, endPoint y: 95, distance: 131.9
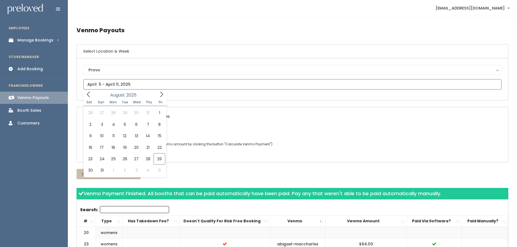
click at [125, 81] on input "text" at bounding box center [292, 84] width 418 height 10
click at [89, 96] on icon at bounding box center [88, 94] width 6 height 6
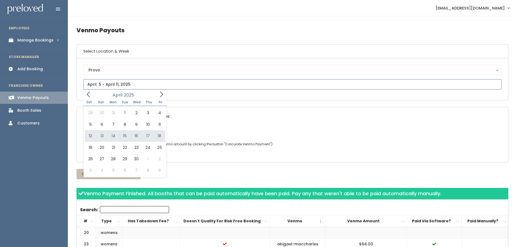
type input "April 12 to April 18"
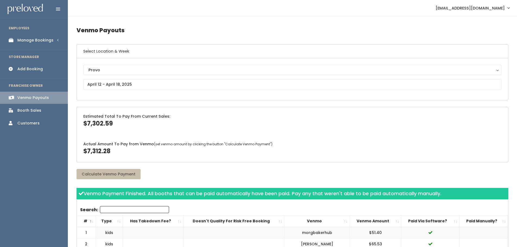
click at [314, 219] on th "Venmo" at bounding box center [317, 221] width 66 height 11
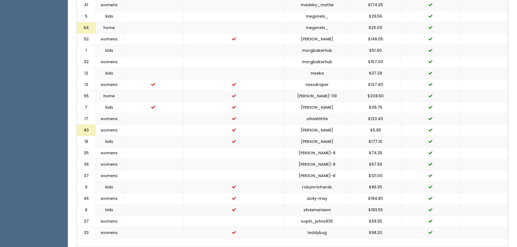
scroll to position [762, 0]
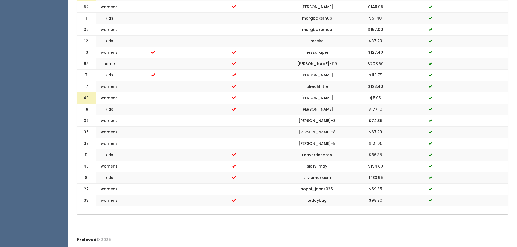
drag, startPoint x: 211, startPoint y: 224, endPoint x: 212, endPoint y: 133, distance: 91.2
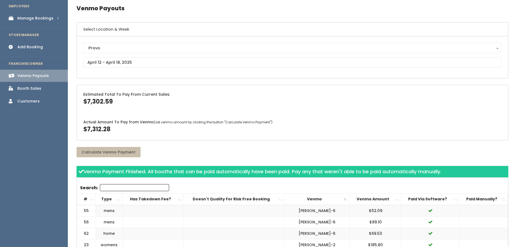
scroll to position [0, 0]
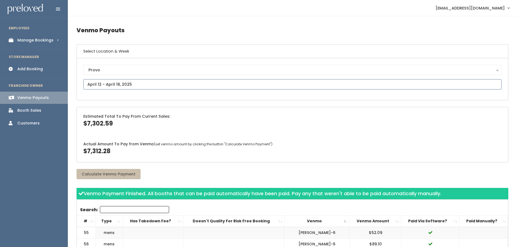
click at [137, 86] on input "text" at bounding box center [292, 84] width 418 height 10
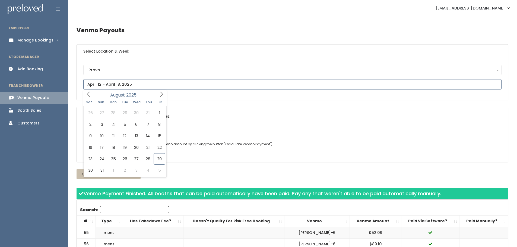
click at [91, 95] on span at bounding box center [88, 94] width 10 height 8
click at [91, 95] on icon at bounding box center [88, 94] width 6 height 6
type input "April 19 to April 25"
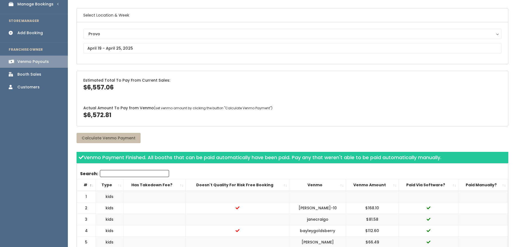
scroll to position [136, 0]
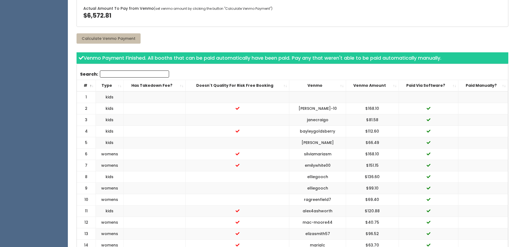
click at [322, 86] on th "Venmo" at bounding box center [317, 85] width 57 height 11
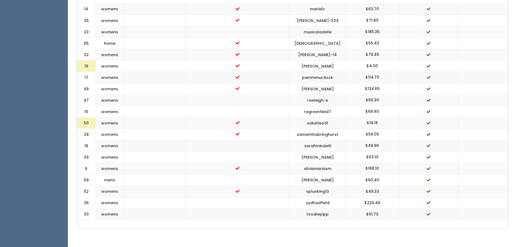
scroll to position [762, 0]
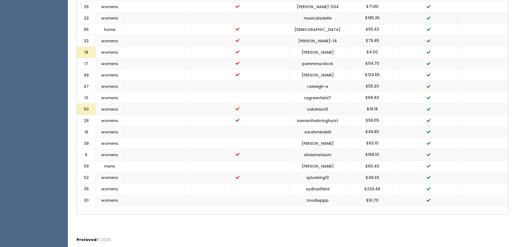
click at [299, 237] on div "Preloved © 2025" at bounding box center [292, 240] width 449 height 14
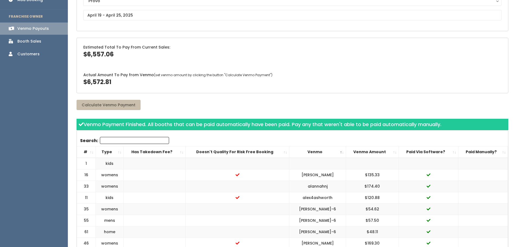
scroll to position [0, 0]
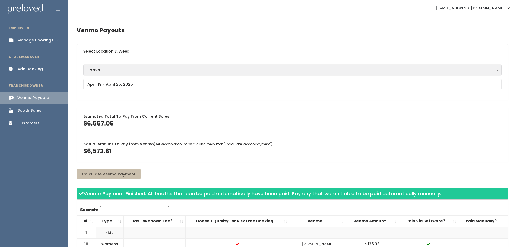
click at [109, 71] on div "Provo" at bounding box center [292, 70] width 408 height 6
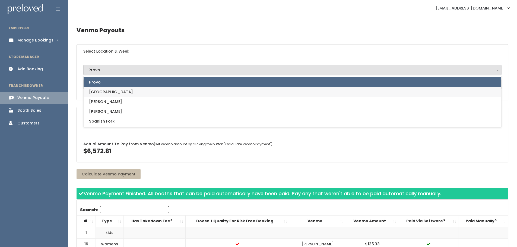
click at [104, 93] on span "[GEOGRAPHIC_DATA]" at bounding box center [111, 92] width 44 height 6
select select "5"
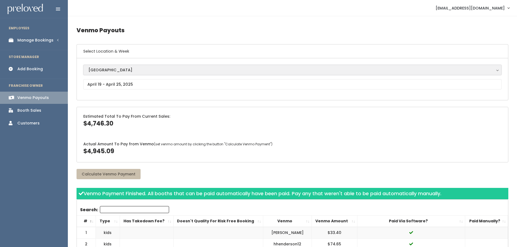
click at [138, 68] on div "[GEOGRAPHIC_DATA]" at bounding box center [292, 70] width 408 height 6
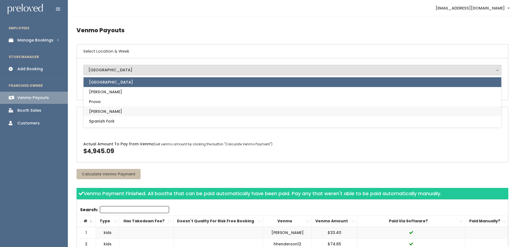
click at [104, 114] on link "[PERSON_NAME]" at bounding box center [292, 112] width 417 height 10
select select "3"
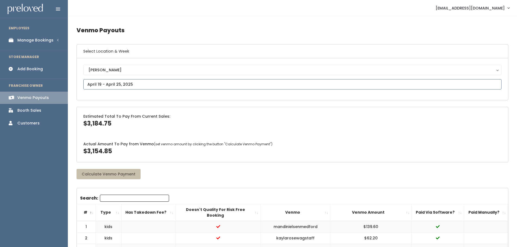
click at [119, 87] on input "text" at bounding box center [292, 84] width 418 height 10
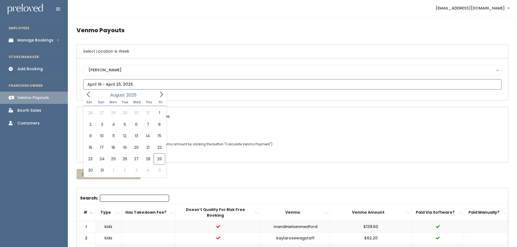
click at [89, 93] on icon at bounding box center [88, 94] width 6 height 6
type input "March 29 to April 4"
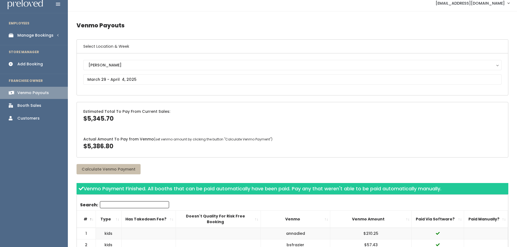
scroll to position [109, 0]
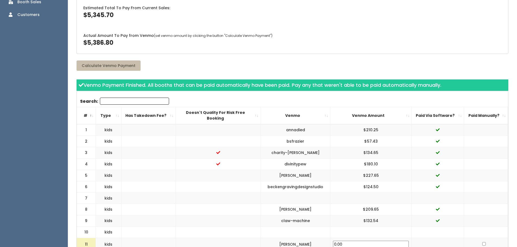
click at [317, 117] on th "Venmo" at bounding box center [295, 115] width 70 height 17
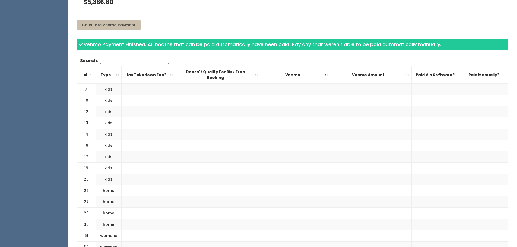
scroll to position [136, 0]
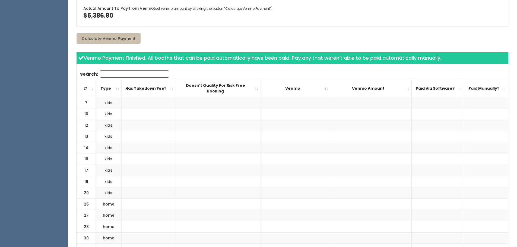
click at [82, 84] on th "#" at bounding box center [86, 88] width 19 height 17
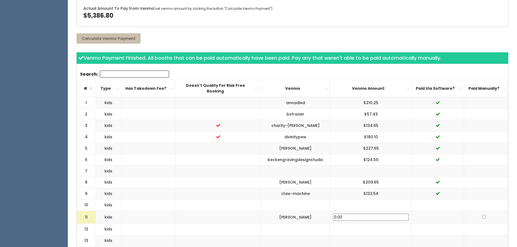
click at [82, 84] on th "#" at bounding box center [86, 88] width 19 height 17
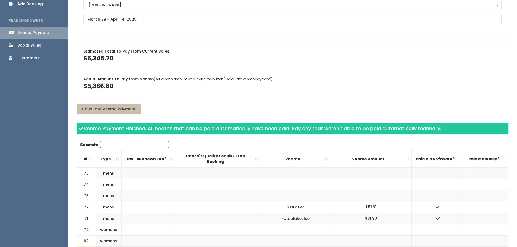
scroll to position [0, 0]
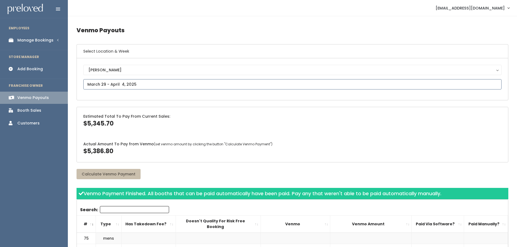
click at [129, 85] on input "text" at bounding box center [292, 84] width 418 height 10
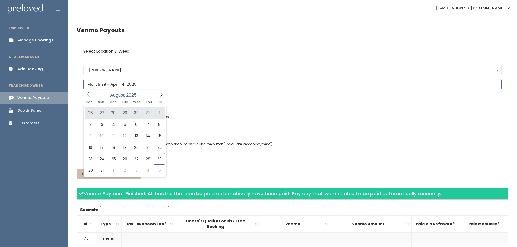
click at [88, 97] on icon at bounding box center [88, 94] width 6 height 6
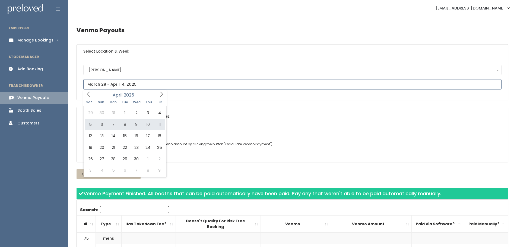
type input "April 5 to April 11"
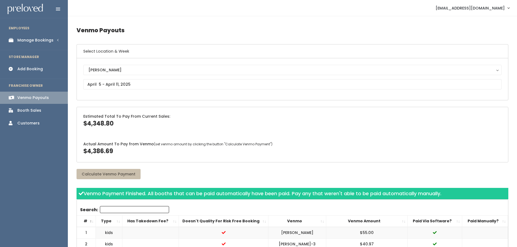
scroll to position [136, 0]
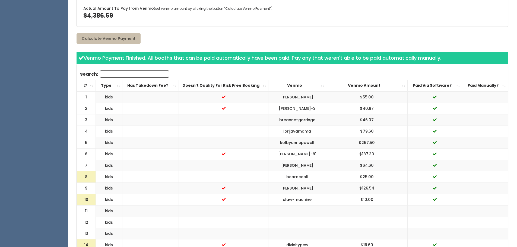
click at [324, 85] on th "Venmo" at bounding box center [297, 85] width 58 height 11
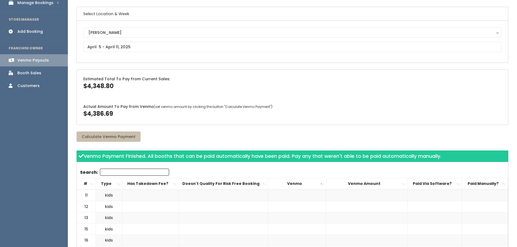
scroll to position [0, 0]
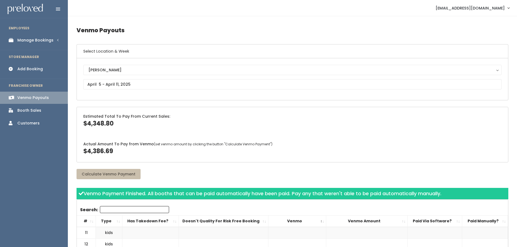
click at [135, 78] on div "[PERSON_NAME][GEOGRAPHIC_DATA] [GEOGRAPHIC_DATA][PERSON_NAME] Spanish Fork [PER…" at bounding box center [292, 79] width 418 height 29
click at [133, 82] on input "text" at bounding box center [292, 84] width 418 height 10
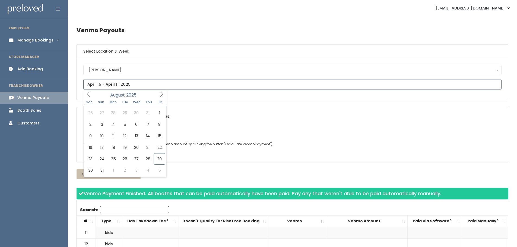
click at [87, 94] on icon at bounding box center [88, 94] width 6 height 6
type input "April 12 to April 18"
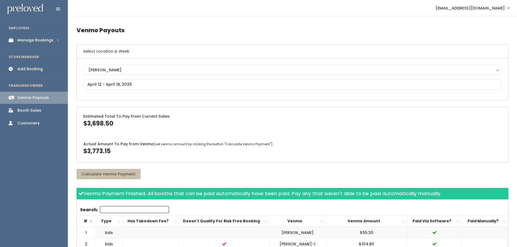
scroll to position [163, 0]
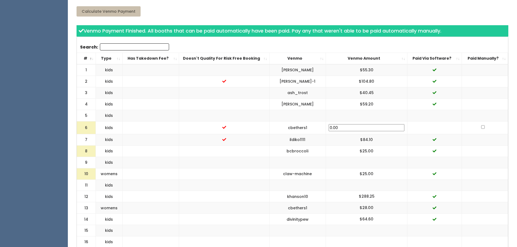
click at [316, 55] on th "Venmo" at bounding box center [297, 58] width 57 height 11
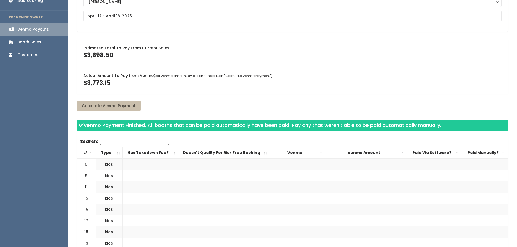
scroll to position [27, 0]
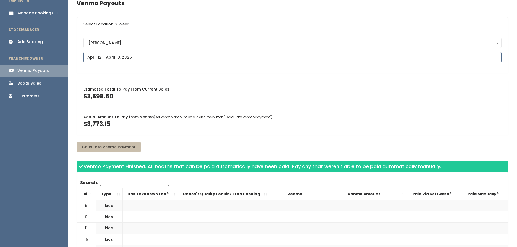
click at [124, 55] on input "text" at bounding box center [292, 57] width 418 height 10
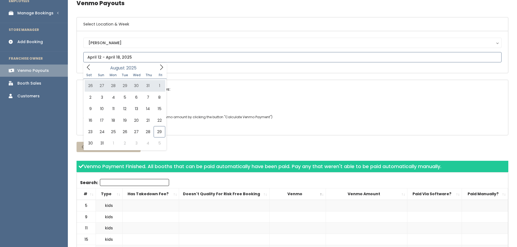
click at [90, 67] on icon at bounding box center [88, 67] width 6 height 6
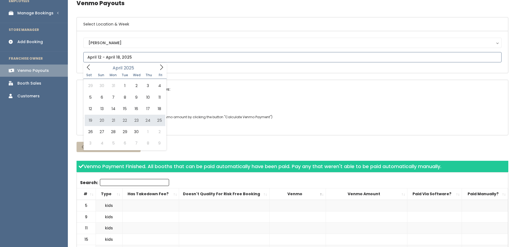
type input "April 19 to April 25"
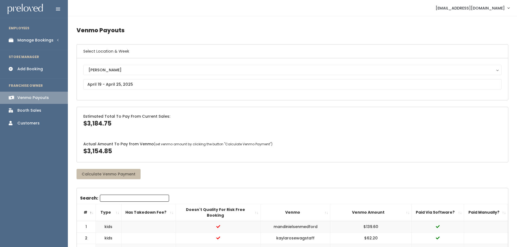
click at [317, 210] on th "Venmo" at bounding box center [295, 212] width 70 height 17
click at [366, 209] on th "Venmo Amount" at bounding box center [370, 212] width 81 height 17
click at [386, 208] on th "Venmo Amount" at bounding box center [370, 212] width 81 height 17
click at [117, 86] on input "text" at bounding box center [292, 84] width 418 height 10
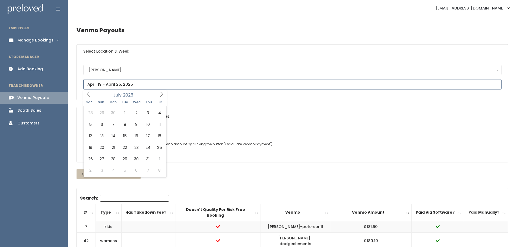
click at [88, 95] on icon at bounding box center [88, 94] width 3 height 5
type input "April 12 to April 18"
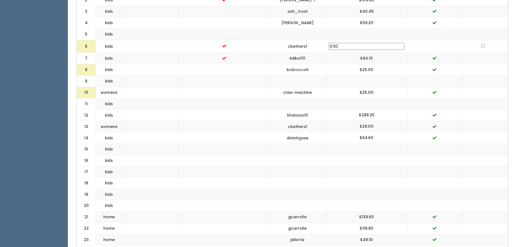
scroll to position [109, 0]
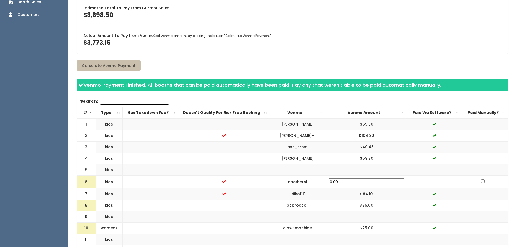
click at [368, 111] on th "Venmo Amount" at bounding box center [366, 112] width 81 height 11
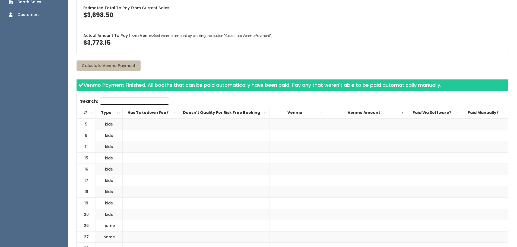
click at [368, 111] on th "Venmo Amount" at bounding box center [366, 112] width 81 height 11
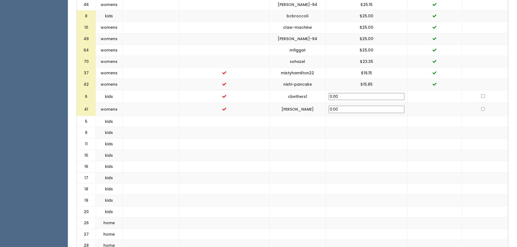
scroll to position [678, 0]
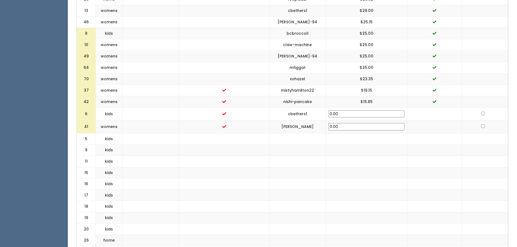
drag, startPoint x: 259, startPoint y: 199, endPoint x: 252, endPoint y: 71, distance: 127.4
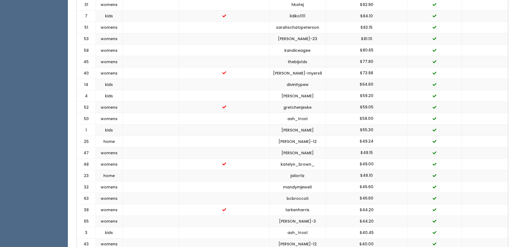
scroll to position [0, 0]
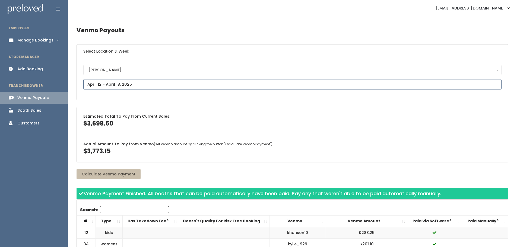
click at [137, 83] on input "text" at bounding box center [292, 84] width 418 height 10
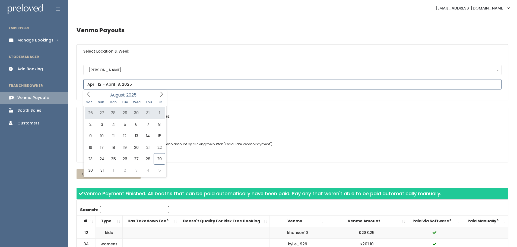
click at [90, 92] on icon at bounding box center [88, 94] width 6 height 6
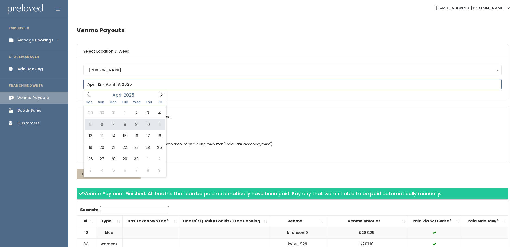
type input "April 5 to April 11"
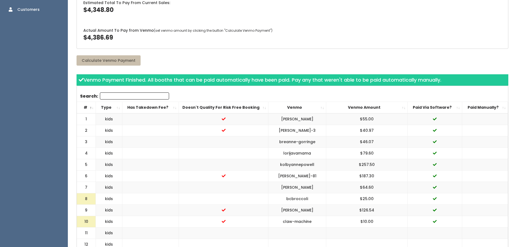
scroll to position [190, 0]
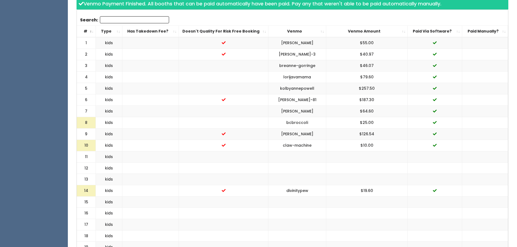
click at [360, 34] on th "Venmo Amount" at bounding box center [366, 31] width 81 height 11
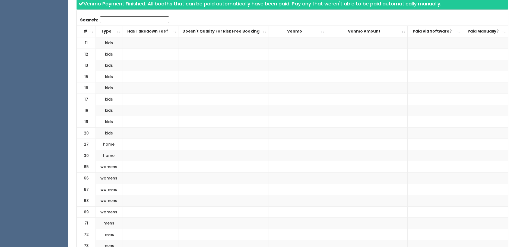
click at [360, 34] on th "Venmo Amount" at bounding box center [366, 31] width 81 height 11
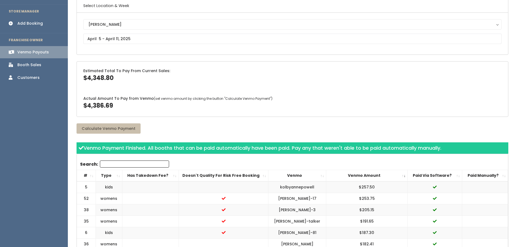
scroll to position [0, 0]
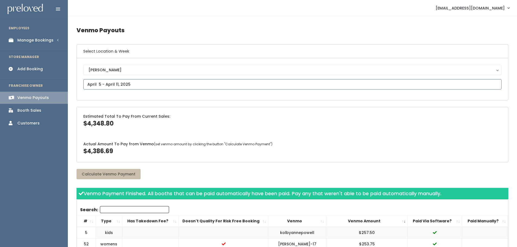
click at [142, 81] on input "text" at bounding box center [292, 84] width 418 height 10
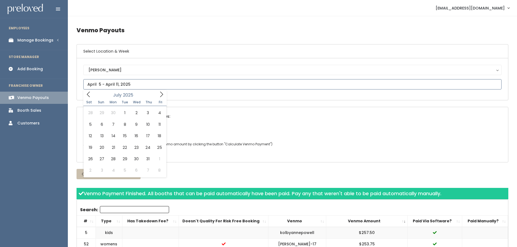
click at [91, 93] on icon at bounding box center [88, 94] width 6 height 6
type input "March 29 to April 4"
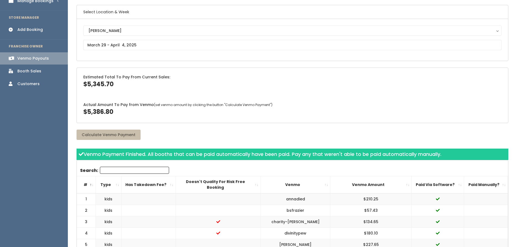
scroll to position [81, 0]
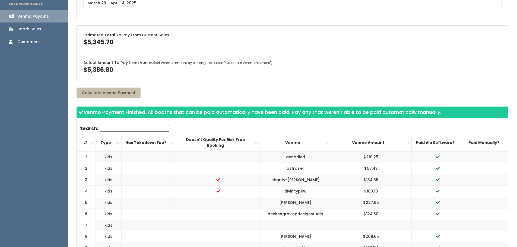
click at [387, 145] on th "Venmo Amount" at bounding box center [370, 142] width 81 height 17
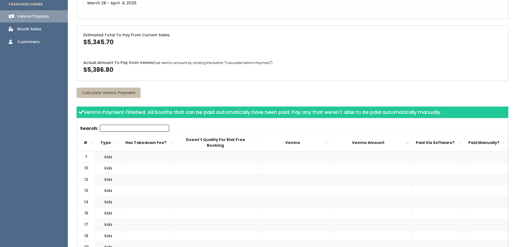
click at [387, 144] on th "Venmo Amount" at bounding box center [370, 142] width 81 height 17
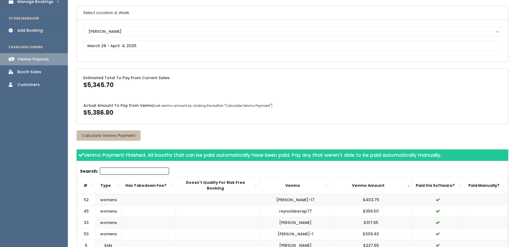
scroll to position [0, 0]
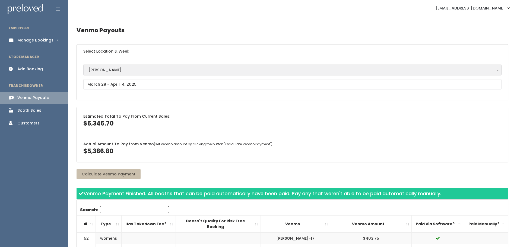
drag, startPoint x: 107, startPoint y: 71, endPoint x: 103, endPoint y: 72, distance: 4.5
click at [107, 71] on div "[PERSON_NAME]" at bounding box center [292, 70] width 408 height 6
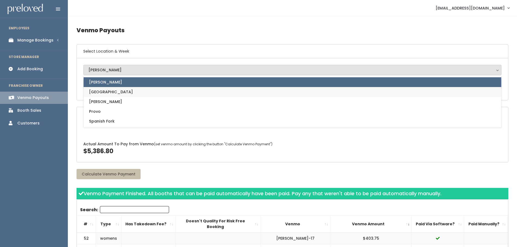
click at [99, 90] on span "[GEOGRAPHIC_DATA]" at bounding box center [111, 92] width 44 height 6
select select "5"
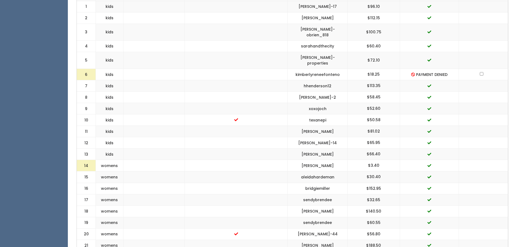
scroll to position [190, 0]
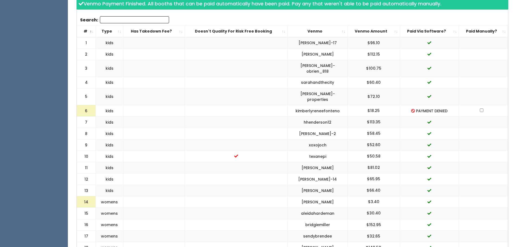
click at [369, 32] on th "Venmo Amount" at bounding box center [374, 31] width 52 height 11
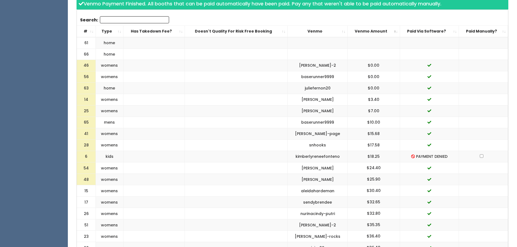
drag, startPoint x: 206, startPoint y: 145, endPoint x: 206, endPoint y: 137, distance: 7.9
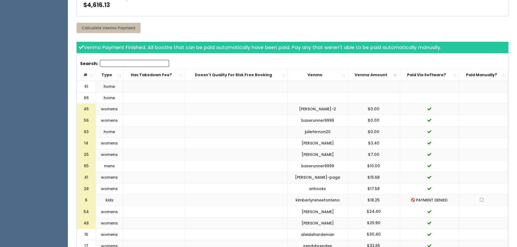
scroll to position [0, 0]
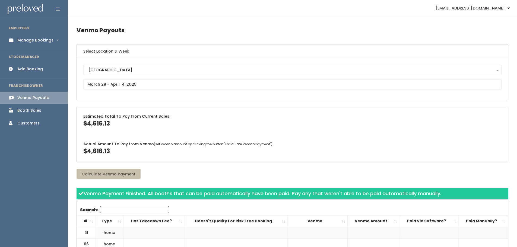
click at [143, 79] on div "Houston Layton Provo Sandy Spanish Fork Houston" at bounding box center [292, 79] width 418 height 29
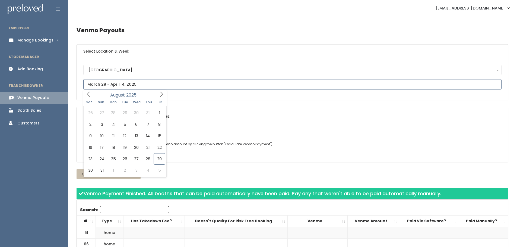
click at [142, 84] on input "text" at bounding box center [292, 84] width 418 height 10
click at [89, 94] on icon at bounding box center [88, 94] width 6 height 6
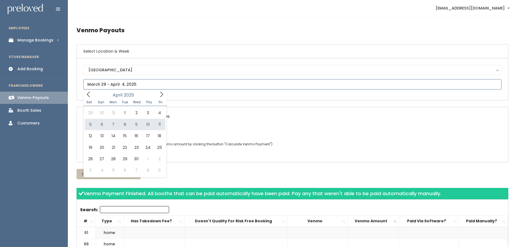
type input "April 5 to April 11"
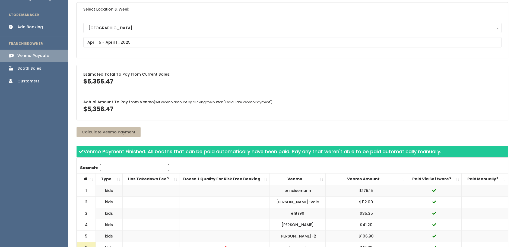
scroll to position [81, 0]
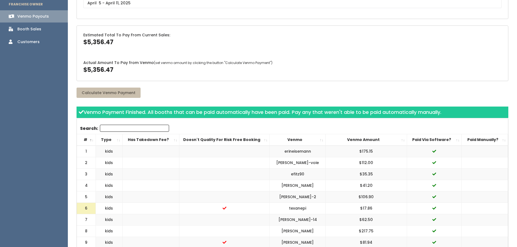
click at [375, 147] on td "$175.15" at bounding box center [365, 152] width 81 height 12
click at [380, 142] on th "Venmo Amount" at bounding box center [365, 139] width 81 height 11
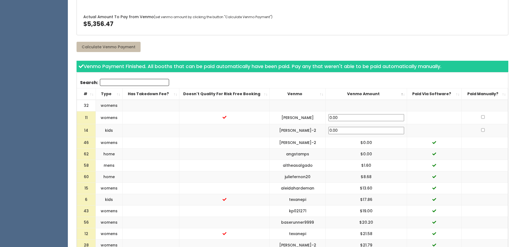
scroll to position [136, 0]
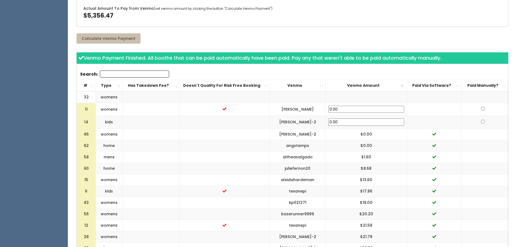
drag, startPoint x: 257, startPoint y: 152, endPoint x: 260, endPoint y: 56, distance: 96.6
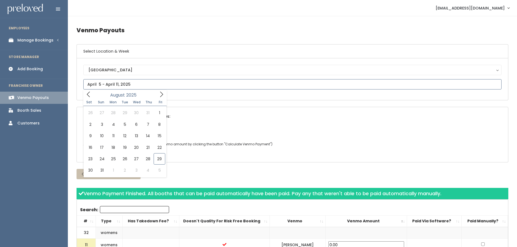
click at [155, 87] on input "text" at bounding box center [292, 84] width 418 height 10
click at [86, 95] on icon at bounding box center [88, 94] width 6 height 6
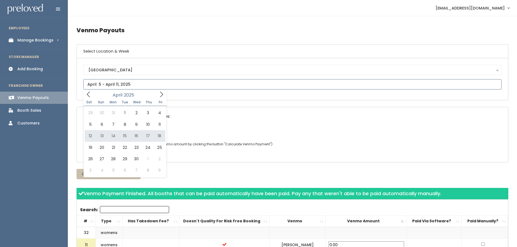
type input "April 12 to April 18"
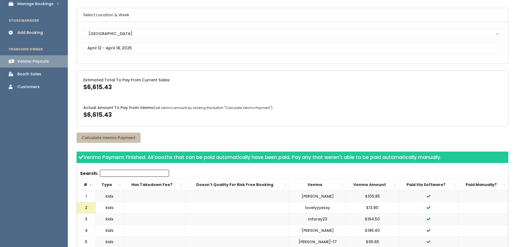
scroll to position [81, 0]
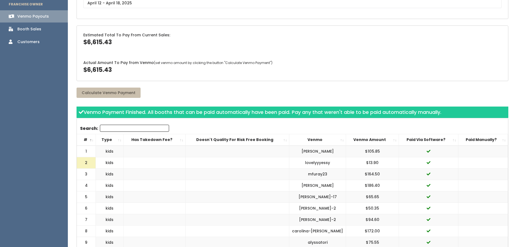
click at [370, 138] on th "Venmo Amount" at bounding box center [372, 139] width 53 height 11
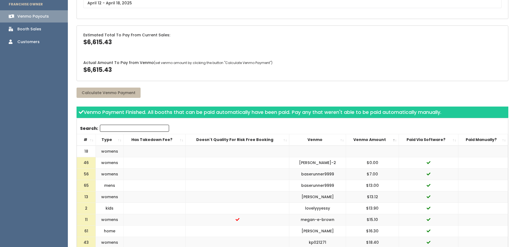
scroll to position [0, 0]
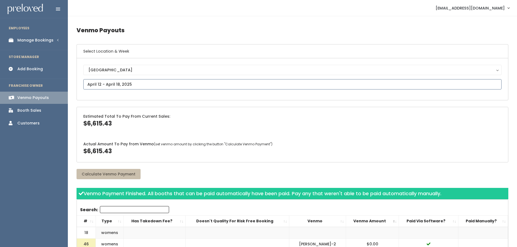
click at [130, 82] on input "text" at bounding box center [292, 84] width 418 height 10
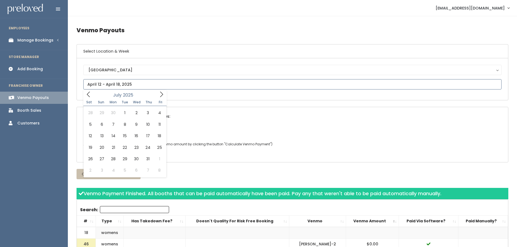
click at [86, 93] on icon at bounding box center [88, 94] width 6 height 6
type input "April 19 to April 25"
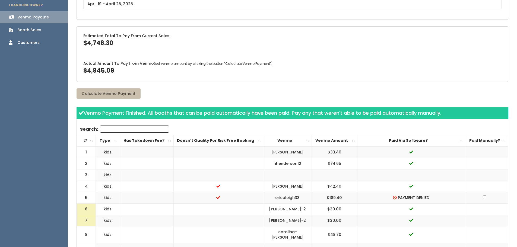
scroll to position [81, 0]
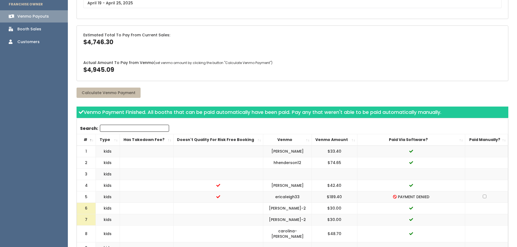
click at [339, 141] on th "Venmo Amount" at bounding box center [335, 139] width 46 height 11
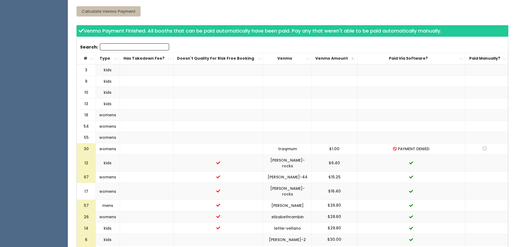
scroll to position [0, 0]
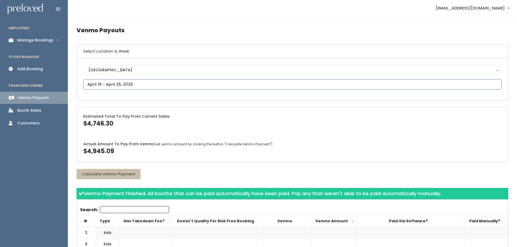
click at [136, 82] on input "text" at bounding box center [292, 84] width 418 height 10
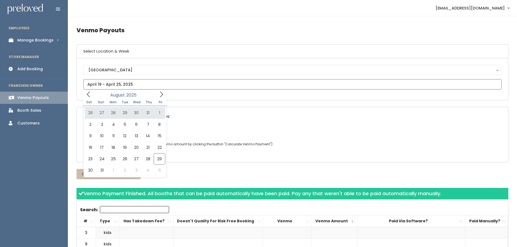
click at [91, 96] on icon at bounding box center [88, 94] width 6 height 6
type input "April 26 to May 2"
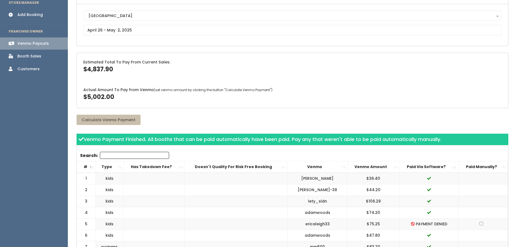
scroll to position [109, 0]
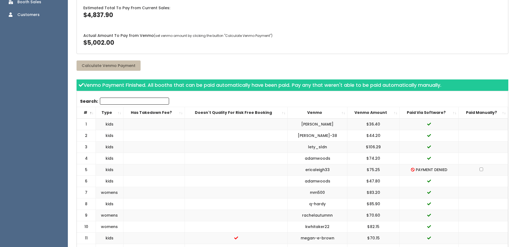
click at [362, 110] on th "Venmo Amount" at bounding box center [373, 112] width 52 height 11
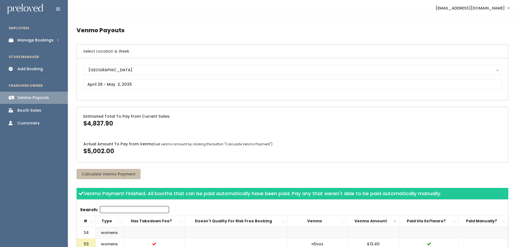
scroll to position [136, 0]
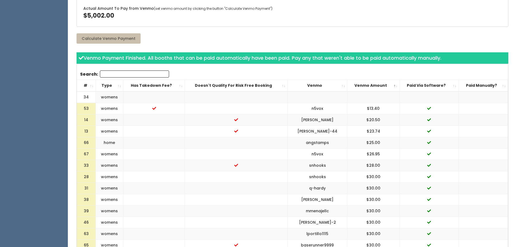
click at [83, 82] on th "#" at bounding box center [86, 85] width 19 height 11
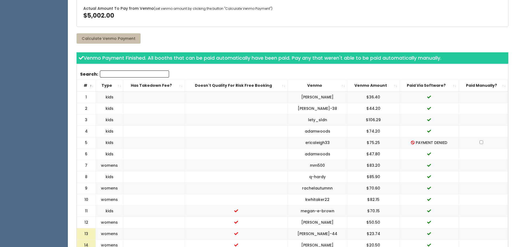
click at [83, 82] on th "#" at bounding box center [86, 85] width 19 height 11
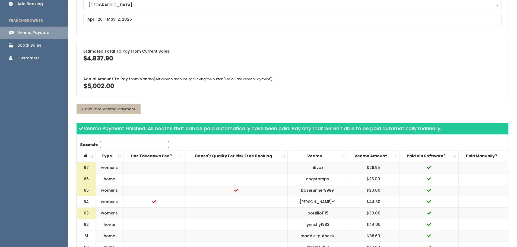
scroll to position [0, 0]
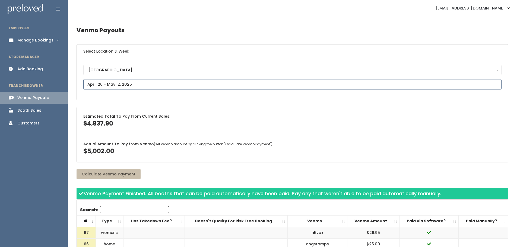
click at [139, 85] on input "text" at bounding box center [292, 84] width 418 height 10
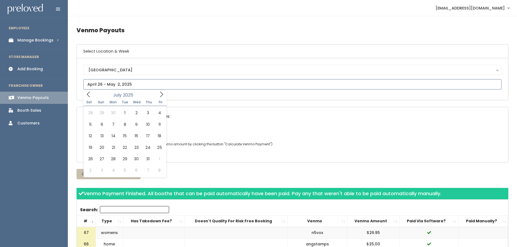
click at [90, 94] on icon at bounding box center [88, 94] width 6 height 6
type input "[DATE] to [DATE]"
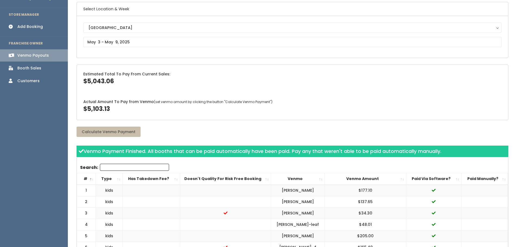
scroll to position [81, 0]
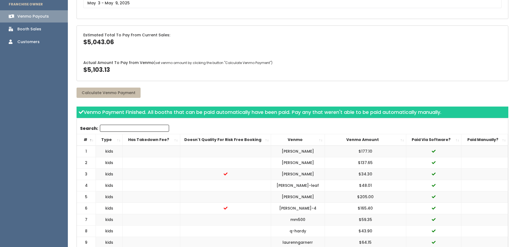
click at [382, 140] on th "Venmo Amount" at bounding box center [364, 139] width 81 height 11
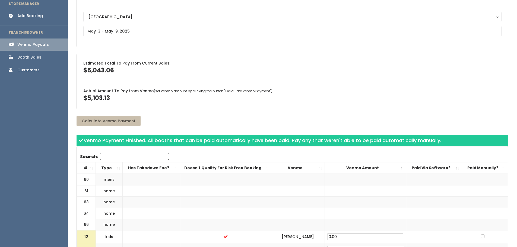
scroll to position [0, 0]
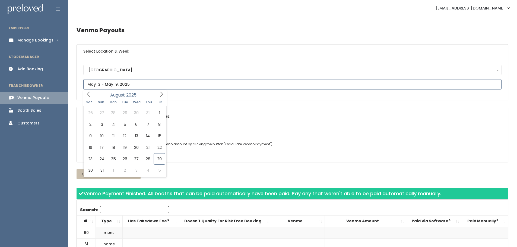
click at [112, 81] on input "text" at bounding box center [292, 84] width 418 height 10
click at [86, 94] on icon at bounding box center [88, 94] width 6 height 6
type input "May 10 to May 16"
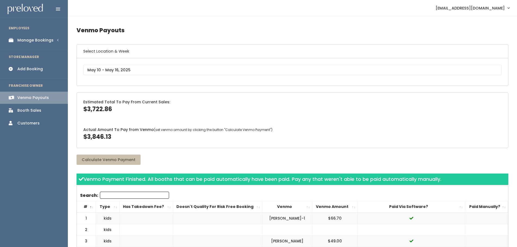
scroll to position [18, 0]
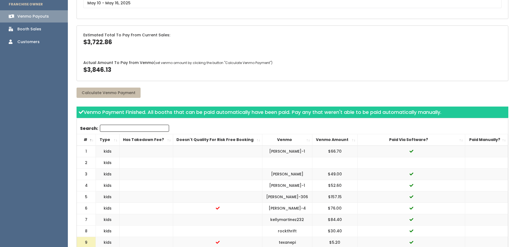
click at [333, 138] on th "Venmo Amount" at bounding box center [335, 139] width 46 height 11
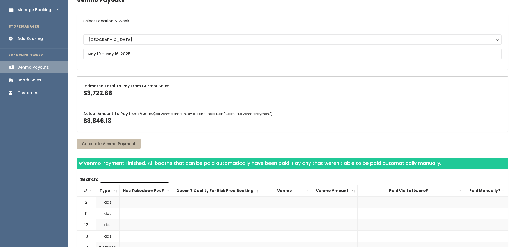
scroll to position [0, 0]
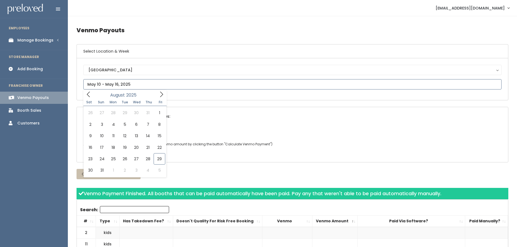
click at [132, 83] on input "text" at bounding box center [292, 84] width 418 height 10
click at [89, 96] on icon at bounding box center [88, 94] width 6 height 6
type input "May 17 to May 23"
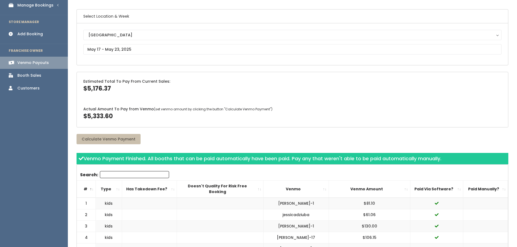
scroll to position [109, 0]
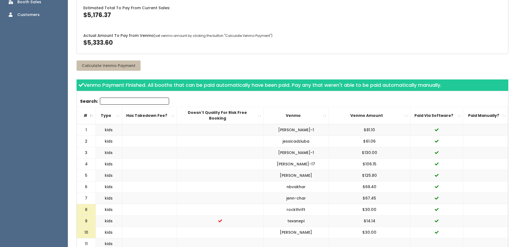
click at [365, 110] on th "Venmo Amount" at bounding box center [369, 115] width 81 height 17
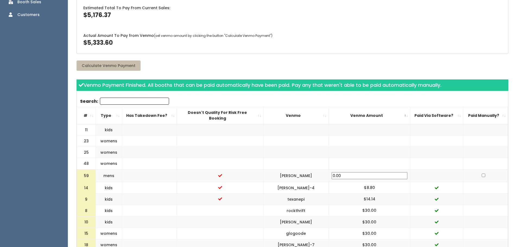
scroll to position [0, 0]
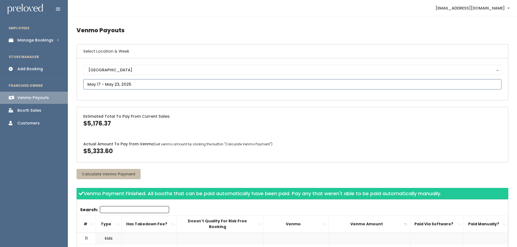
click at [114, 84] on input "text" at bounding box center [292, 84] width 418 height 10
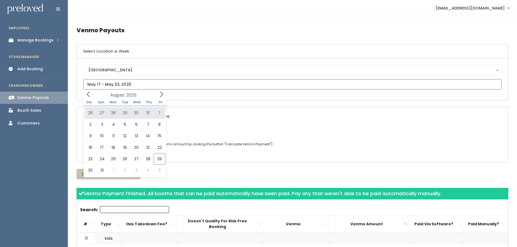
click at [92, 93] on span at bounding box center [88, 94] width 10 height 8
click at [157, 92] on span at bounding box center [161, 94] width 10 height 8
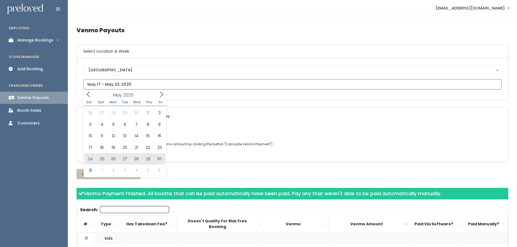
type input "May 24 to May 30"
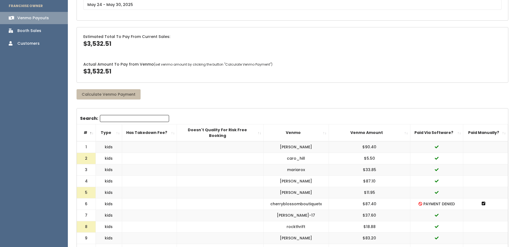
scroll to position [81, 0]
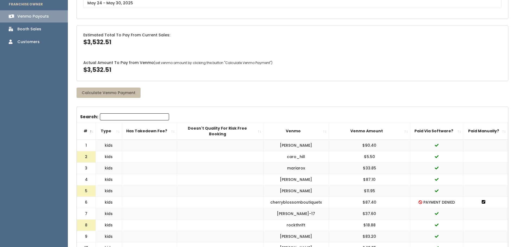
click at [355, 127] on th "Venmo Amount" at bounding box center [369, 131] width 81 height 17
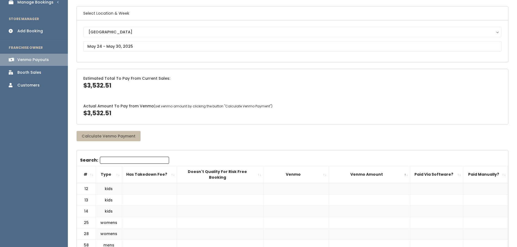
scroll to position [0, 0]
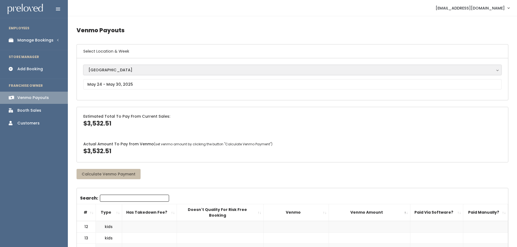
click at [138, 72] on div "[GEOGRAPHIC_DATA]" at bounding box center [292, 70] width 408 height 6
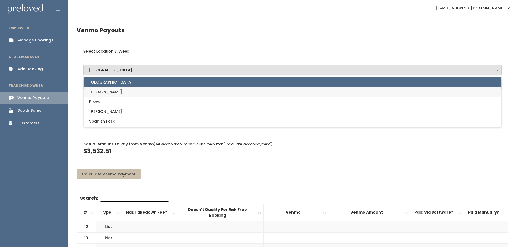
click at [120, 92] on link "[PERSON_NAME]" at bounding box center [292, 92] width 417 height 10
select select "6"
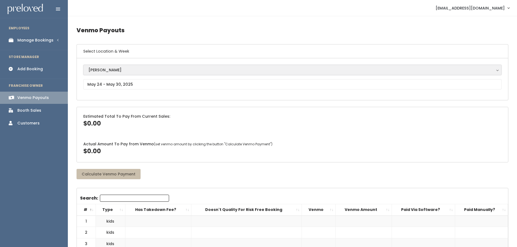
click at [115, 68] on div "[PERSON_NAME]" at bounding box center [292, 70] width 408 height 6
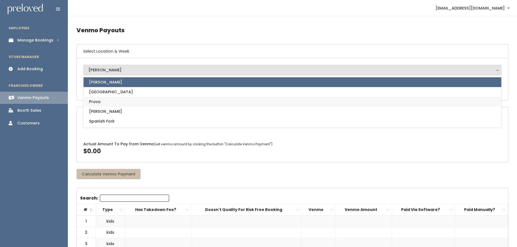
click at [103, 104] on link "Provo" at bounding box center [292, 102] width 417 height 10
select select "1"
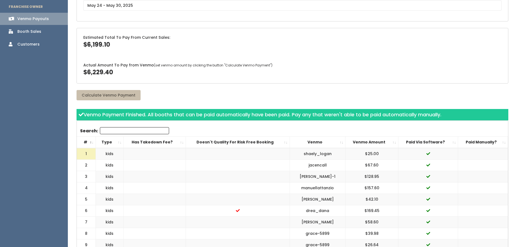
scroll to position [27, 0]
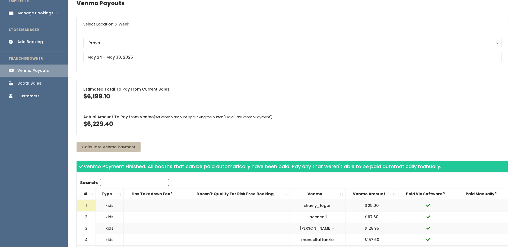
click at [85, 192] on th "#" at bounding box center [86, 194] width 19 height 11
click at [378, 193] on th "Venmo Amount" at bounding box center [371, 194] width 53 height 11
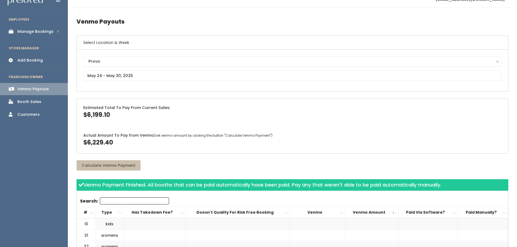
scroll to position [0, 0]
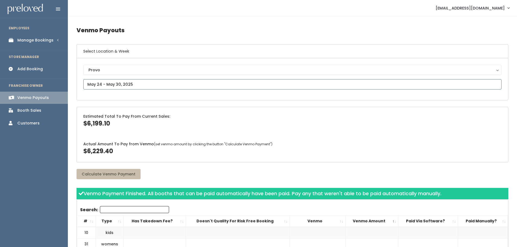
click at [105, 86] on input "text" at bounding box center [292, 84] width 418 height 10
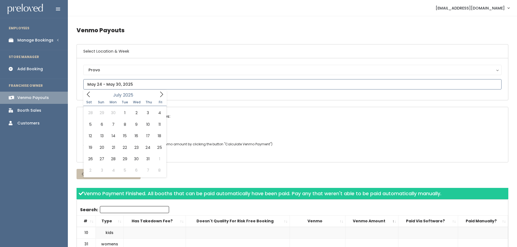
click at [91, 94] on icon at bounding box center [88, 94] width 6 height 6
type input "April 26 to May 2"
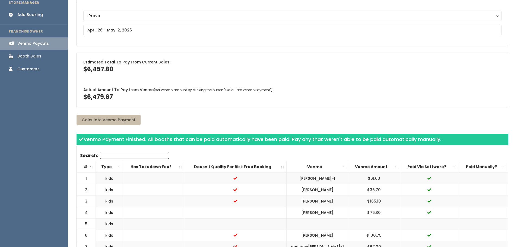
click at [379, 165] on th "Venmo Amount" at bounding box center [374, 166] width 52 height 11
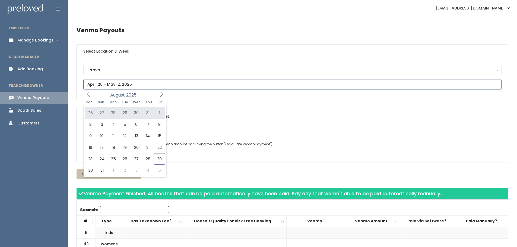
click at [88, 93] on icon at bounding box center [88, 94] width 6 height 6
type input "May 3 to May 9"
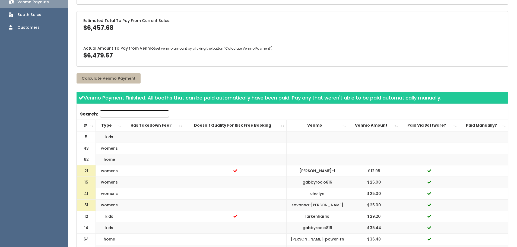
scroll to position [163, 0]
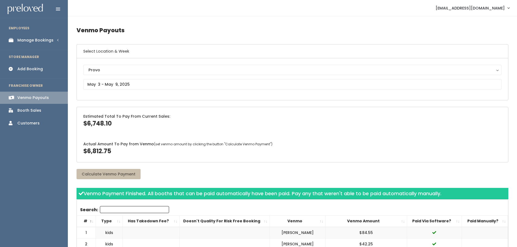
scroll to position [109, 0]
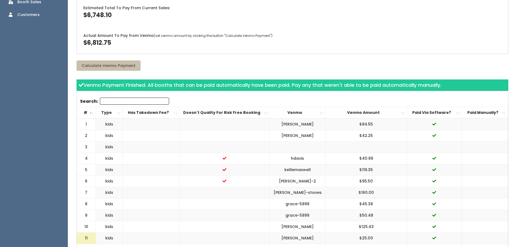
click at [370, 110] on th "Venmo Amount" at bounding box center [365, 112] width 81 height 11
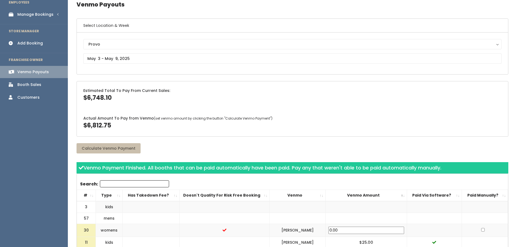
scroll to position [0, 0]
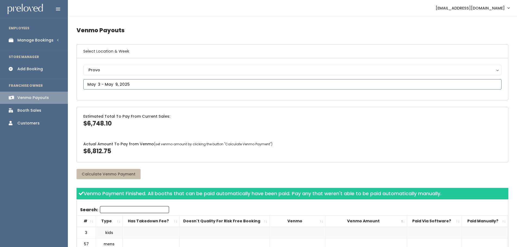
drag, startPoint x: 131, startPoint y: 81, endPoint x: 130, endPoint y: 86, distance: 5.4
click at [131, 81] on input "text" at bounding box center [292, 84] width 418 height 10
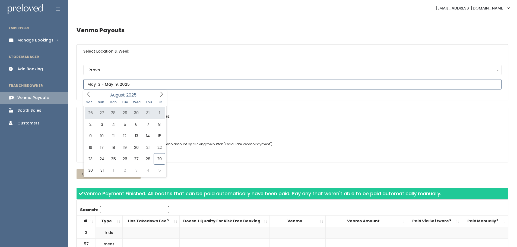
click at [91, 95] on icon at bounding box center [88, 94] width 6 height 6
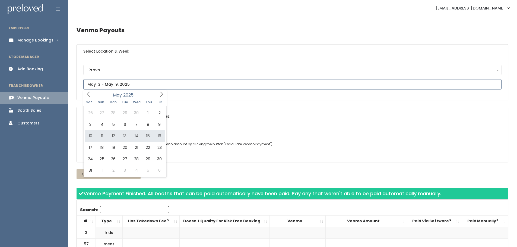
type input "May 10 to May 16"
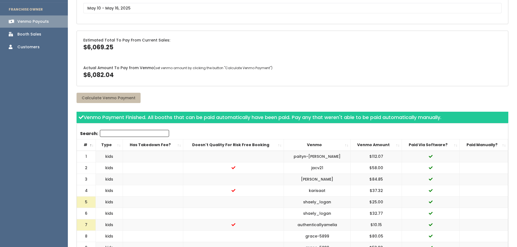
scroll to position [81, 0]
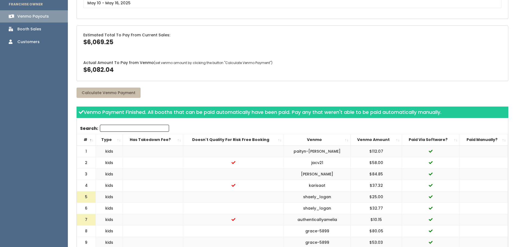
click at [372, 141] on th "Venmo Amount" at bounding box center [375, 139] width 51 height 11
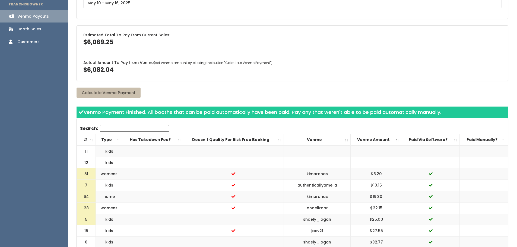
scroll to position [0, 0]
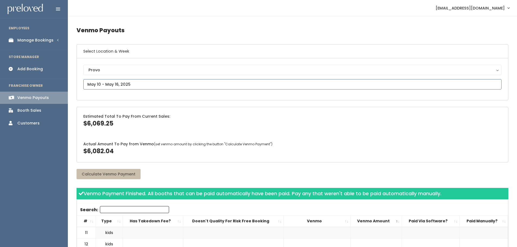
click at [149, 83] on input "text" at bounding box center [292, 84] width 418 height 10
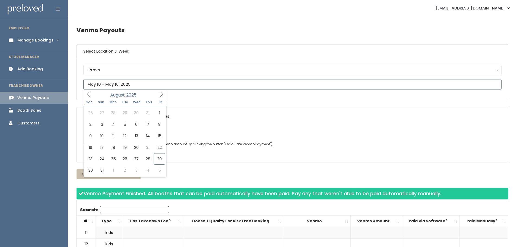
click at [91, 95] on icon at bounding box center [88, 94] width 6 height 6
type input "May 17 to May 23"
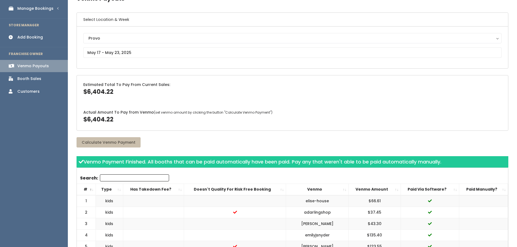
scroll to position [81, 0]
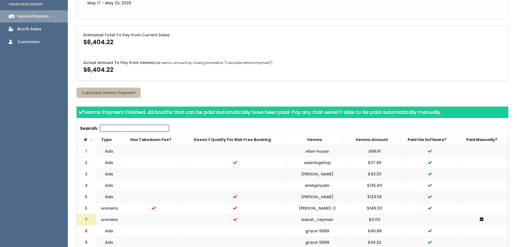
click at [368, 138] on th "Venmo Amount" at bounding box center [375, 139] width 52 height 11
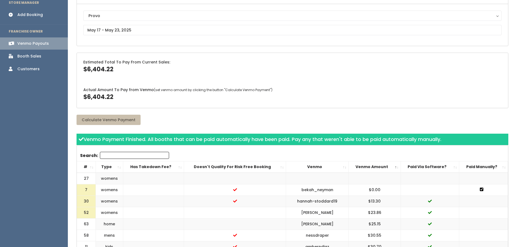
scroll to position [0, 0]
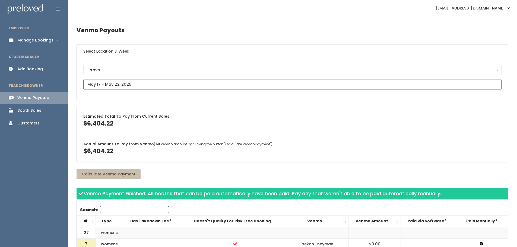
click at [148, 86] on input "text" at bounding box center [292, 84] width 418 height 10
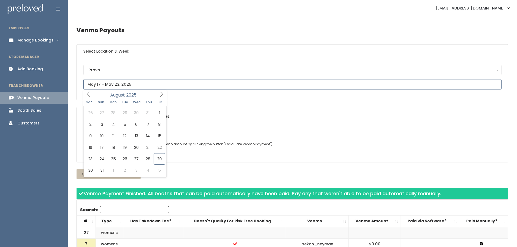
click at [92, 97] on span at bounding box center [88, 94] width 10 height 8
type input "May 24 to May 30"
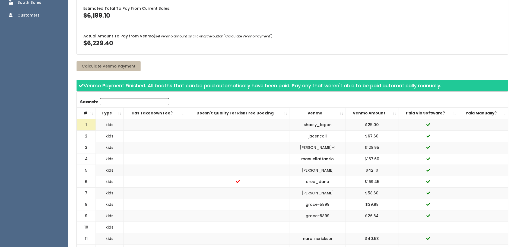
scroll to position [109, 0]
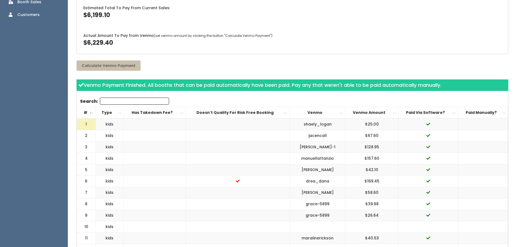
click at [372, 113] on th "Venmo Amount" at bounding box center [371, 112] width 53 height 11
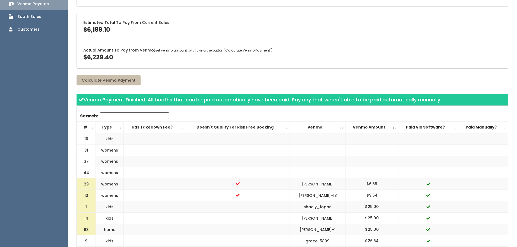
scroll to position [0, 0]
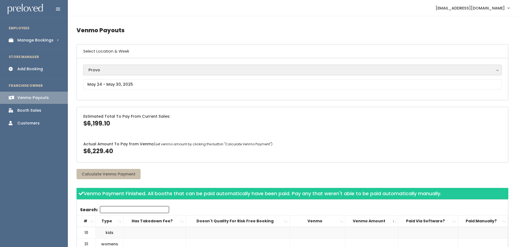
click at [128, 69] on div "Provo" at bounding box center [292, 70] width 408 height 6
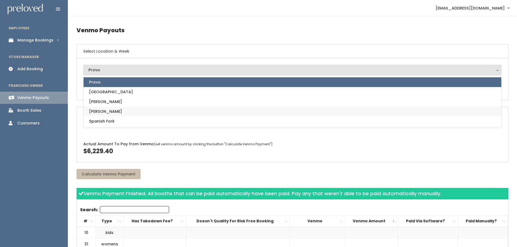
click at [97, 112] on span "[PERSON_NAME]" at bounding box center [105, 112] width 33 height 6
select select "3"
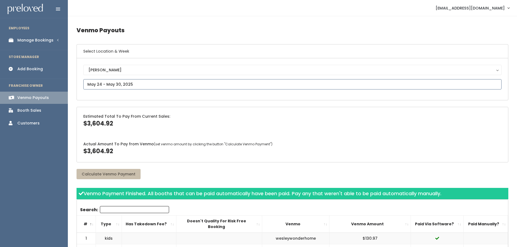
click at [133, 83] on input "text" at bounding box center [292, 84] width 418 height 10
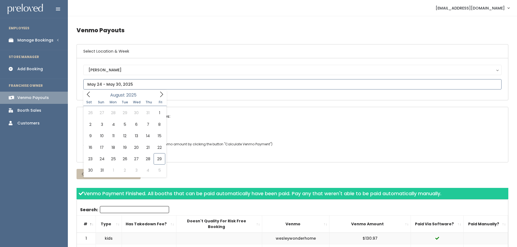
click at [89, 95] on icon at bounding box center [88, 94] width 6 height 6
type input "April 26 to May 2"
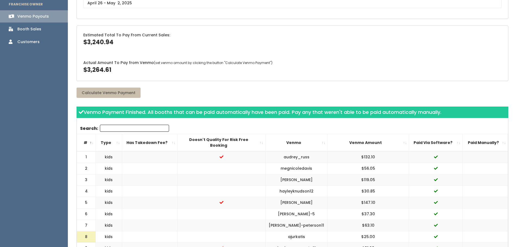
click at [374, 141] on th "Venmo Amount" at bounding box center [367, 142] width 81 height 17
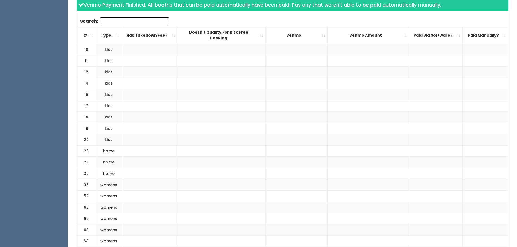
scroll to position [163, 0]
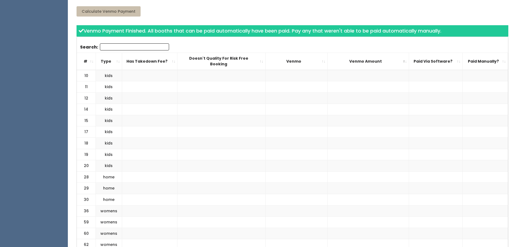
click at [82, 60] on th "#" at bounding box center [86, 61] width 19 height 17
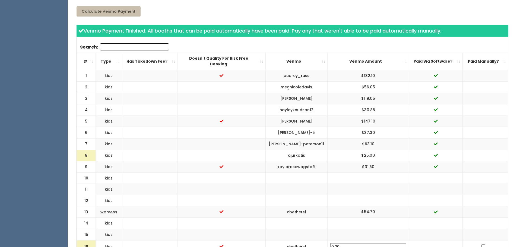
click at [82, 60] on th "#" at bounding box center [86, 61] width 19 height 17
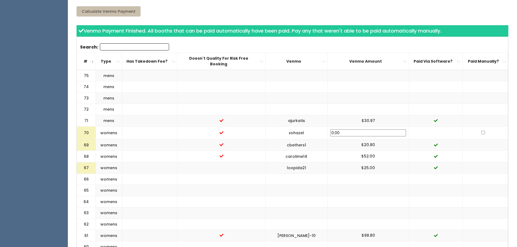
click at [82, 60] on th "#" at bounding box center [86, 61] width 19 height 17
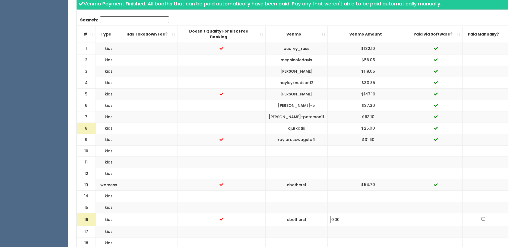
scroll to position [27, 0]
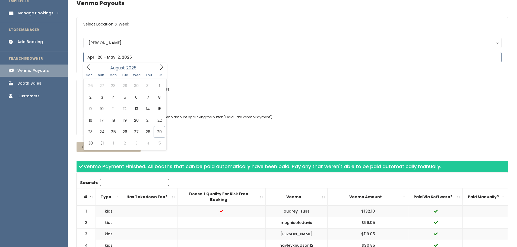
click at [88, 68] on icon at bounding box center [88, 67] width 6 height 6
type input "May 3 to May 9"
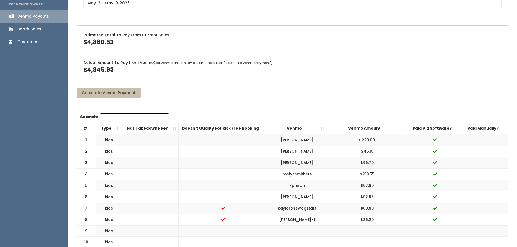
click at [375, 126] on th "Venmo Amount" at bounding box center [366, 128] width 81 height 11
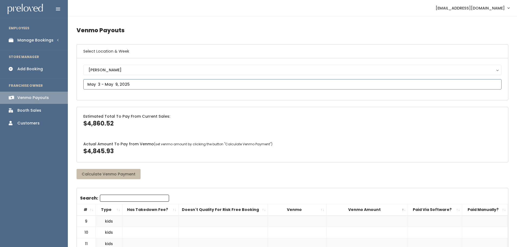
click at [120, 82] on input "text" at bounding box center [292, 84] width 418 height 10
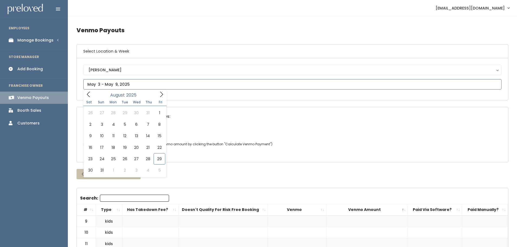
click at [87, 95] on icon at bounding box center [88, 94] width 3 height 5
click at [158, 93] on icon at bounding box center [161, 94] width 6 height 6
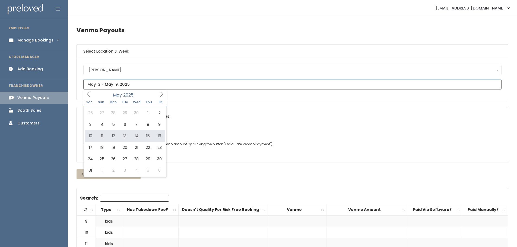
type input "May 10 to May 16"
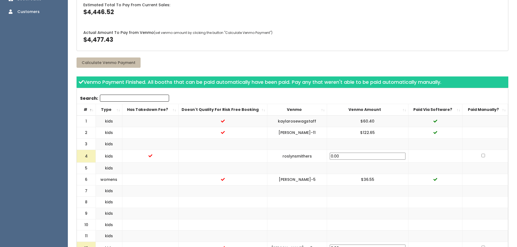
scroll to position [136, 0]
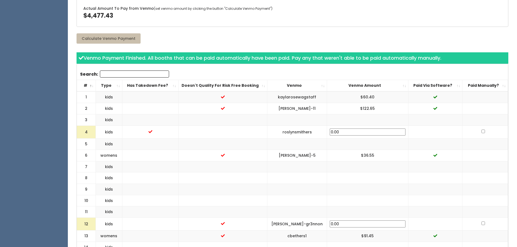
click at [384, 84] on th "Venmo Amount" at bounding box center [367, 85] width 81 height 11
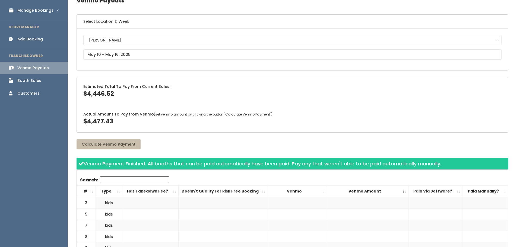
scroll to position [27, 0]
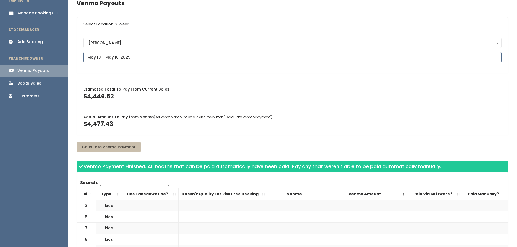
click at [119, 57] on input "text" at bounding box center [292, 57] width 418 height 10
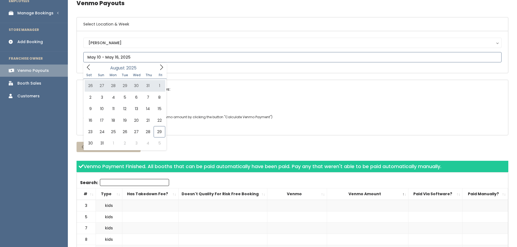
click at [88, 63] on span at bounding box center [88, 67] width 10 height 8
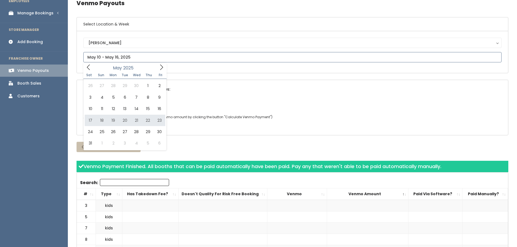
type input "May 17 to May 23"
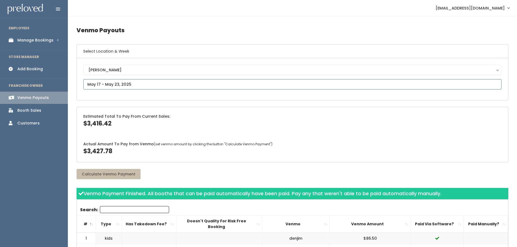
click at [121, 85] on input "text" at bounding box center [292, 84] width 418 height 10
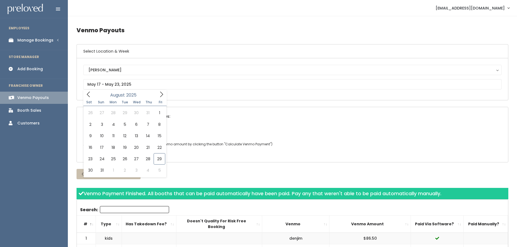
click at [286, 93] on div "Sandy Houston Layton Provo Spanish Fork Sandy" at bounding box center [292, 79] width 418 height 29
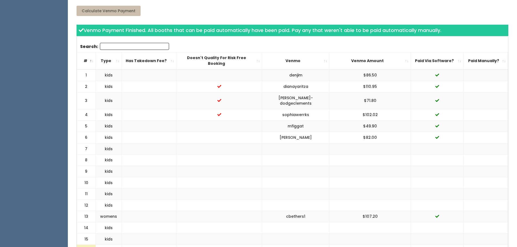
scroll to position [109, 0]
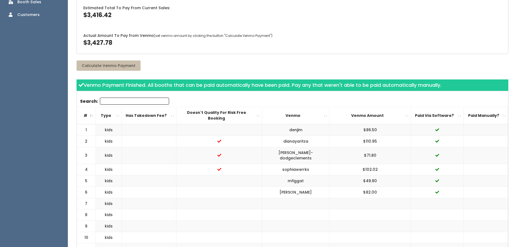
click at [378, 112] on th "Venmo Amount" at bounding box center [369, 115] width 81 height 17
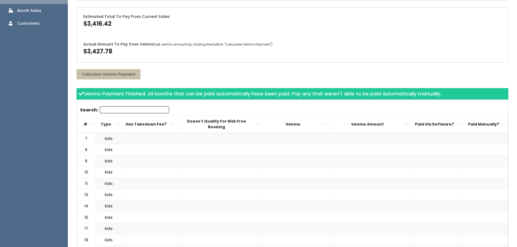
scroll to position [27, 0]
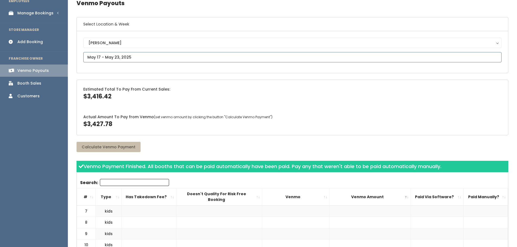
drag, startPoint x: 111, startPoint y: 56, endPoint x: 111, endPoint y: 59, distance: 3.3
click at [111, 56] on input "text" at bounding box center [292, 57] width 418 height 10
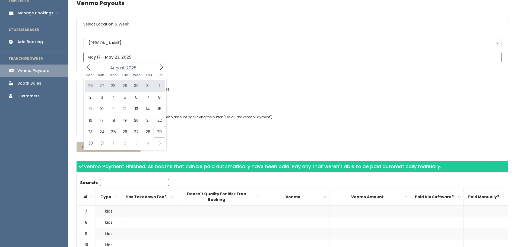
click at [94, 65] on div "August 2025" at bounding box center [125, 67] width 62 height 8
click at [91, 66] on icon at bounding box center [88, 67] width 6 height 6
click at [90, 66] on icon at bounding box center [88, 67] width 6 height 6
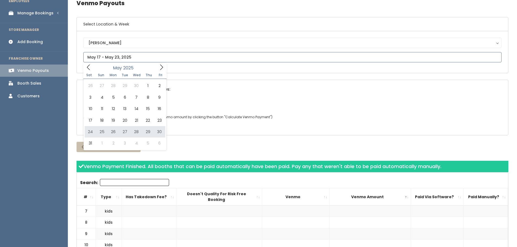
type input "May 24 to May 30"
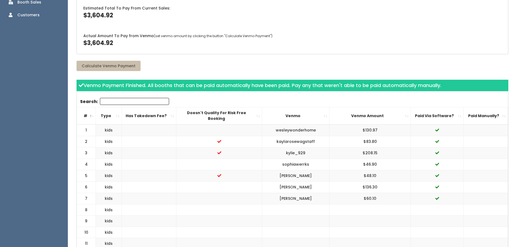
scroll to position [109, 0]
click at [374, 113] on th "Venmo Amount" at bounding box center [369, 115] width 81 height 17
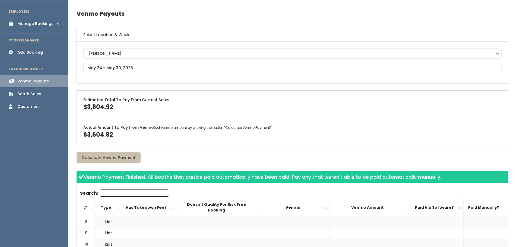
scroll to position [0, 0]
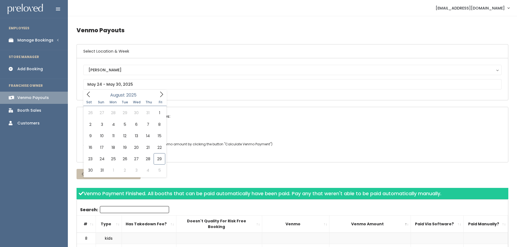
click at [121, 62] on div "Sandy Houston Layton Provo Spanish Fork Sandy" at bounding box center [292, 79] width 431 height 42
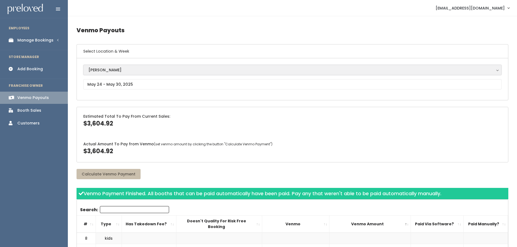
click at [115, 68] on div "[PERSON_NAME]" at bounding box center [292, 70] width 408 height 6
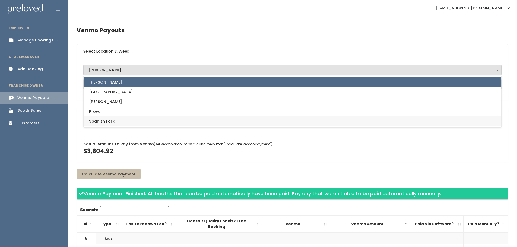
click at [100, 120] on span "Spanish Fork" at bounding box center [101, 121] width 25 height 6
select select "2"
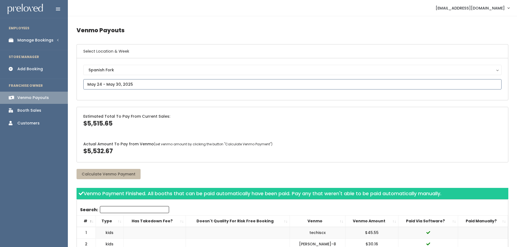
click at [138, 83] on input "text" at bounding box center [292, 84] width 418 height 10
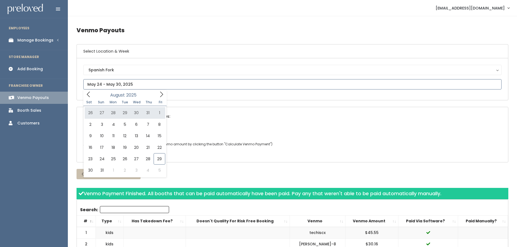
click at [93, 94] on span at bounding box center [88, 94] width 10 height 8
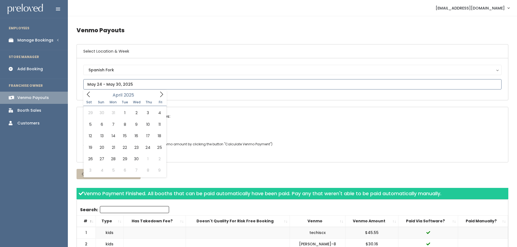
click at [157, 96] on span at bounding box center [161, 94] width 10 height 8
click at [158, 96] on span at bounding box center [161, 94] width 10 height 8
type input "April 26 to May 2"
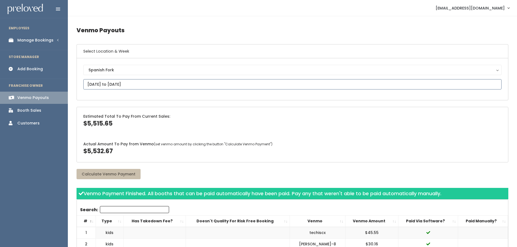
scroll to position [18, 0]
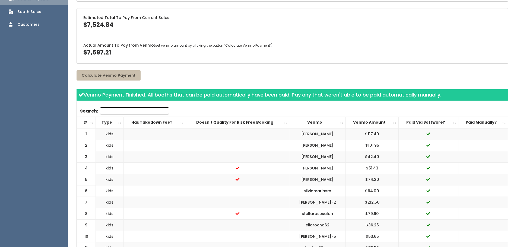
scroll to position [109, 0]
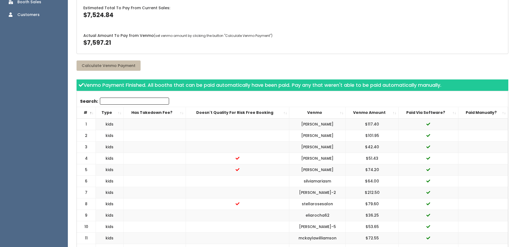
click at [357, 111] on th "Venmo Amount" at bounding box center [372, 112] width 53 height 11
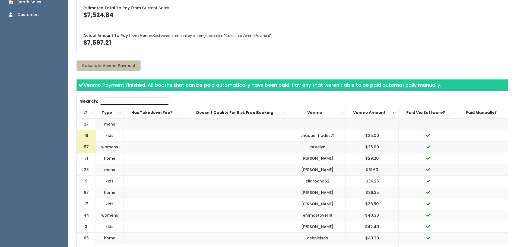
click at [87, 111] on th "#" at bounding box center [86, 112] width 19 height 11
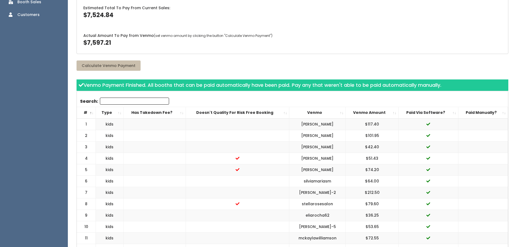
click at [87, 111] on th "#" at bounding box center [86, 112] width 19 height 11
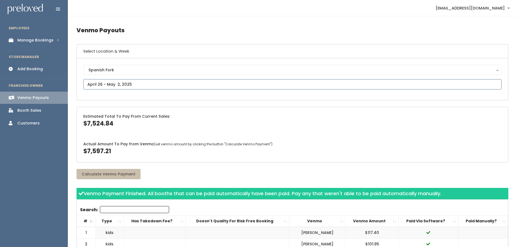
click at [113, 82] on input "text" at bounding box center [292, 84] width 418 height 10
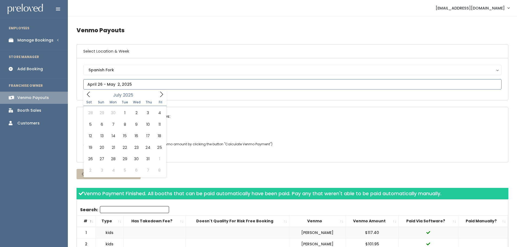
click at [89, 97] on icon at bounding box center [88, 94] width 6 height 6
click at [159, 94] on icon at bounding box center [161, 94] width 6 height 6
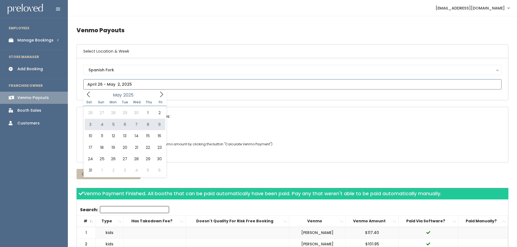
type input "May 3 to May 9"
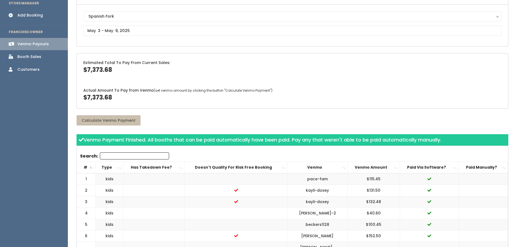
scroll to position [54, 0]
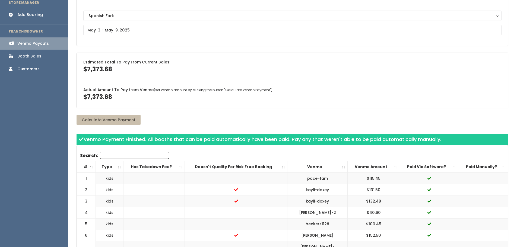
click at [356, 166] on th "Venmo Amount" at bounding box center [374, 166] width 52 height 11
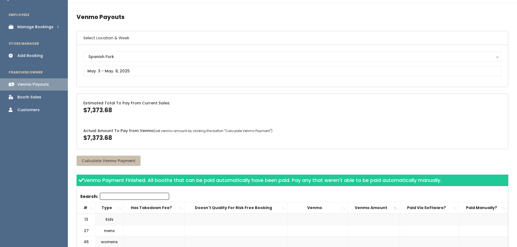
scroll to position [0, 0]
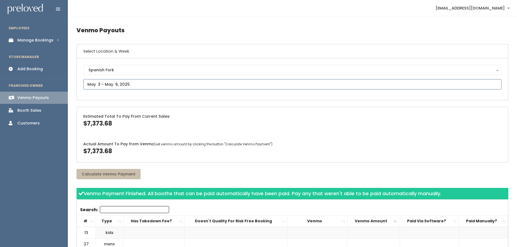
click at [123, 85] on input "text" at bounding box center [292, 84] width 418 height 10
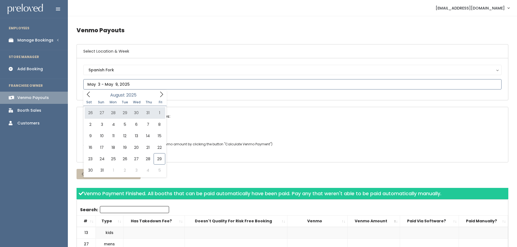
click at [91, 93] on span at bounding box center [88, 94] width 10 height 8
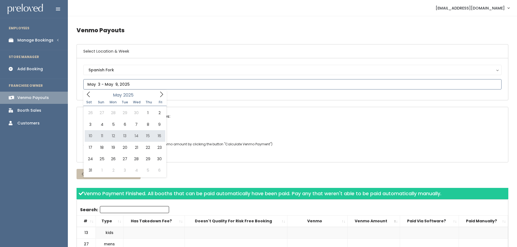
type input "May 10 to May 16"
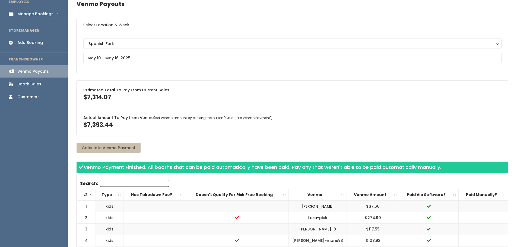
scroll to position [54, 0]
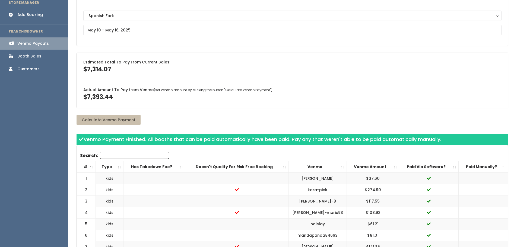
click at [357, 167] on th "Venmo Amount" at bounding box center [372, 166] width 53 height 11
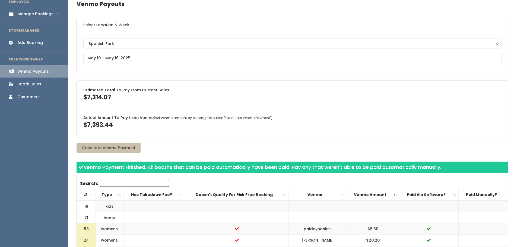
scroll to position [0, 0]
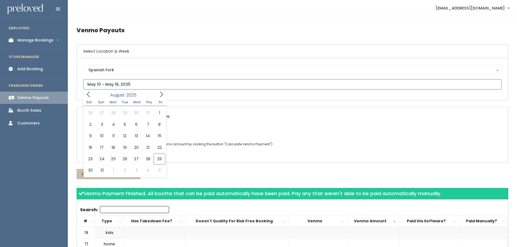
click at [87, 94] on icon at bounding box center [88, 94] width 6 height 6
type input "May 17 to May 23"
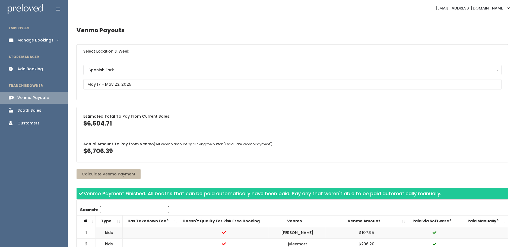
scroll to position [27, 0]
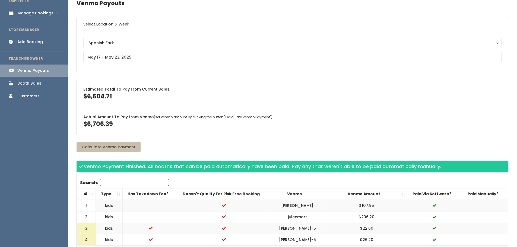
click at [366, 190] on th "Venmo Amount" at bounding box center [366, 194] width 81 height 11
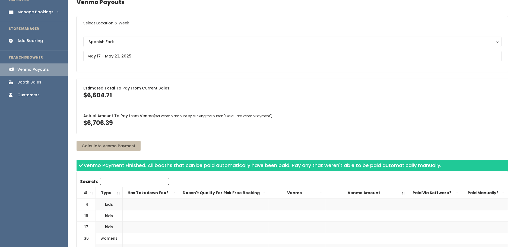
scroll to position [0, 0]
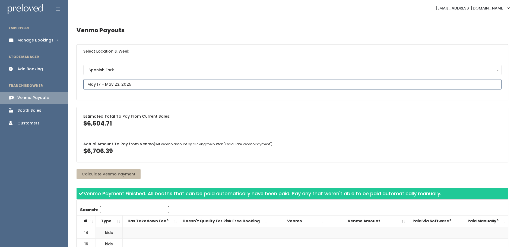
click at [151, 85] on input "text" at bounding box center [292, 84] width 418 height 10
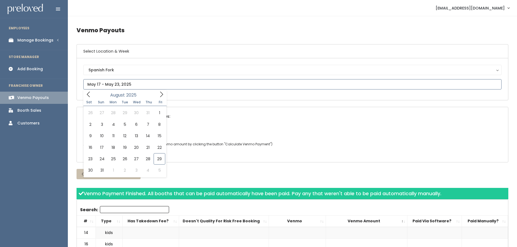
click at [92, 93] on span at bounding box center [88, 94] width 10 height 8
type input "May 24 to May 30"
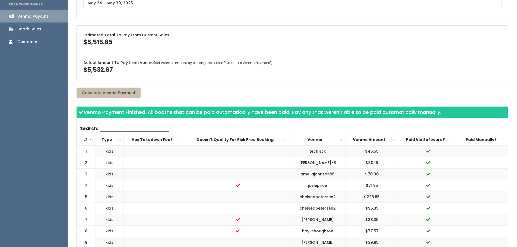
click at [363, 138] on th "Venmo Amount" at bounding box center [371, 139] width 53 height 11
